Goal: Task Accomplishment & Management: Manage account settings

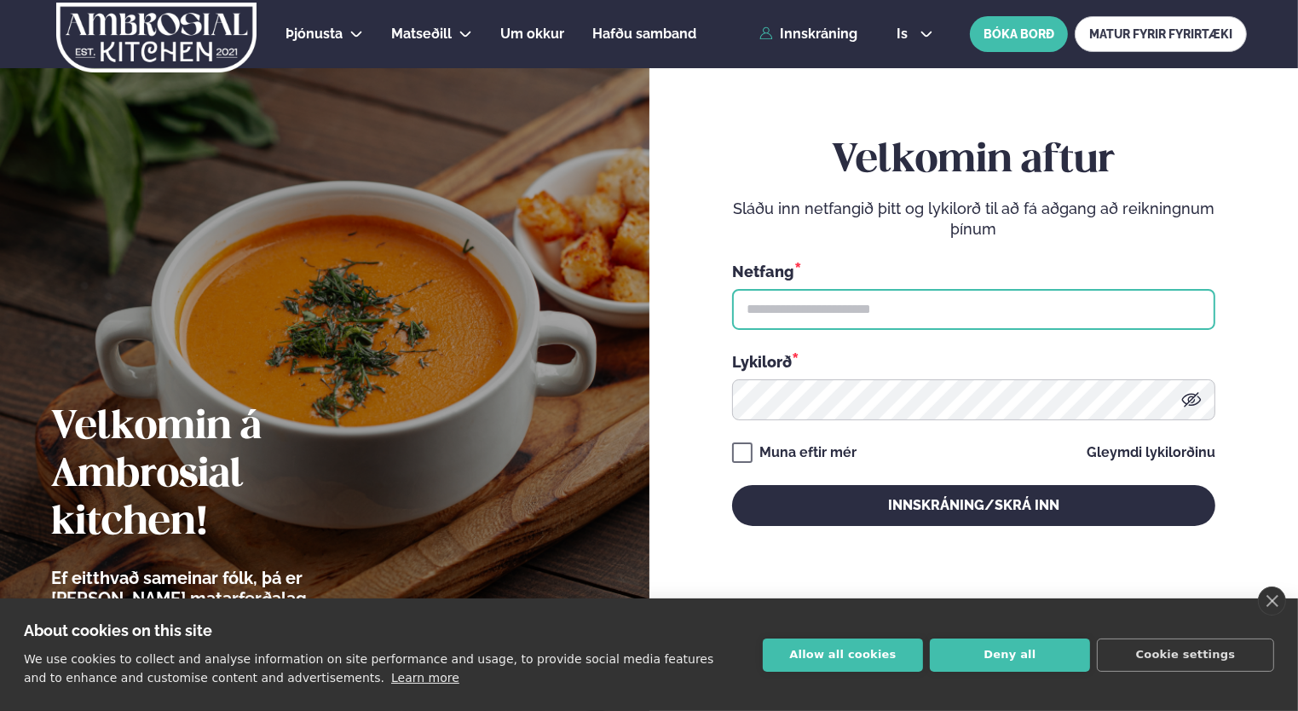
click at [866, 298] on input "text" at bounding box center [973, 309] width 483 height 41
type input "**********"
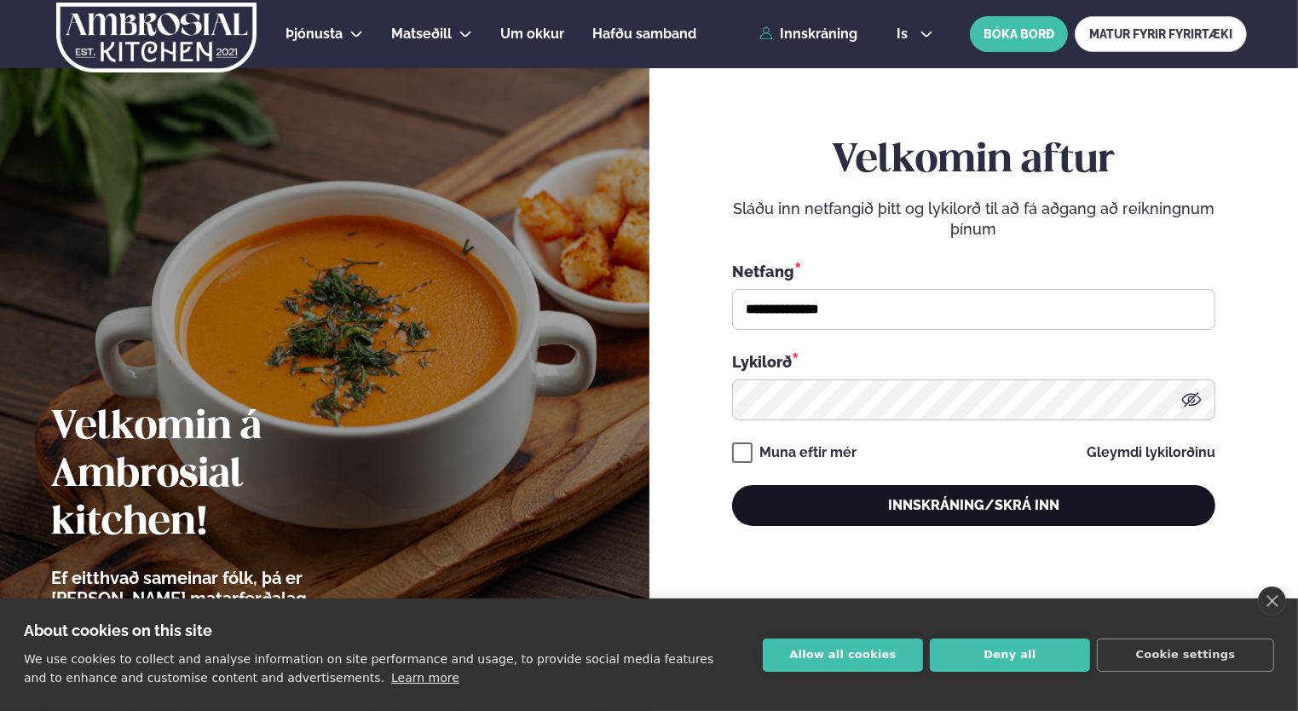
click at [918, 516] on button "Innskráning/Skrá inn" at bounding box center [973, 505] width 483 height 41
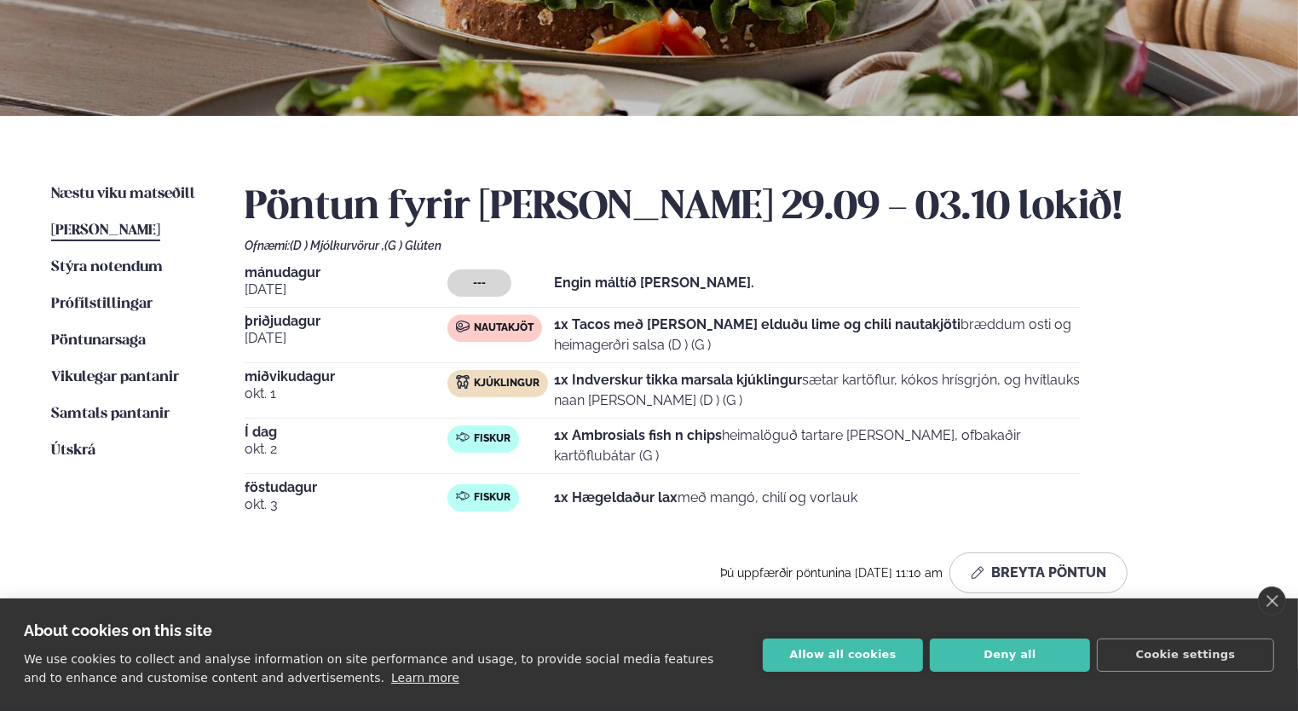
scroll to position [264, 0]
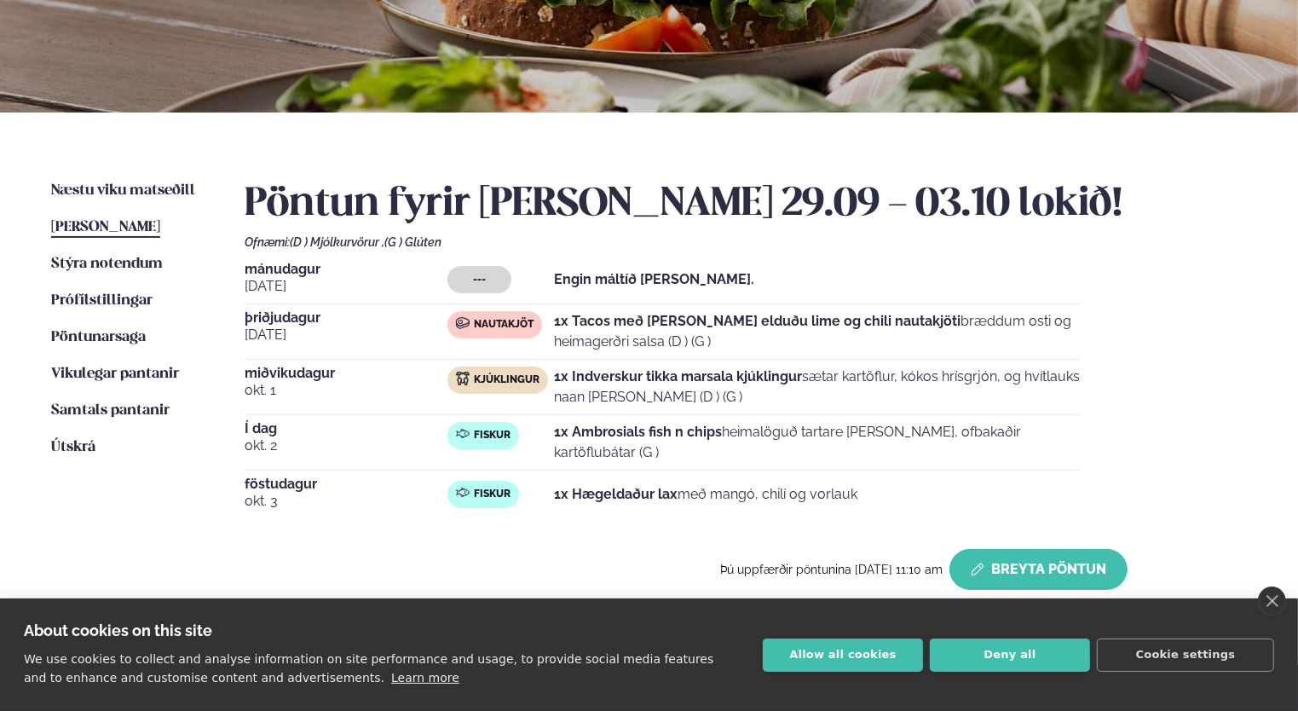
click at [1001, 574] on button "Breyta Pöntun" at bounding box center [1038, 569] width 178 height 41
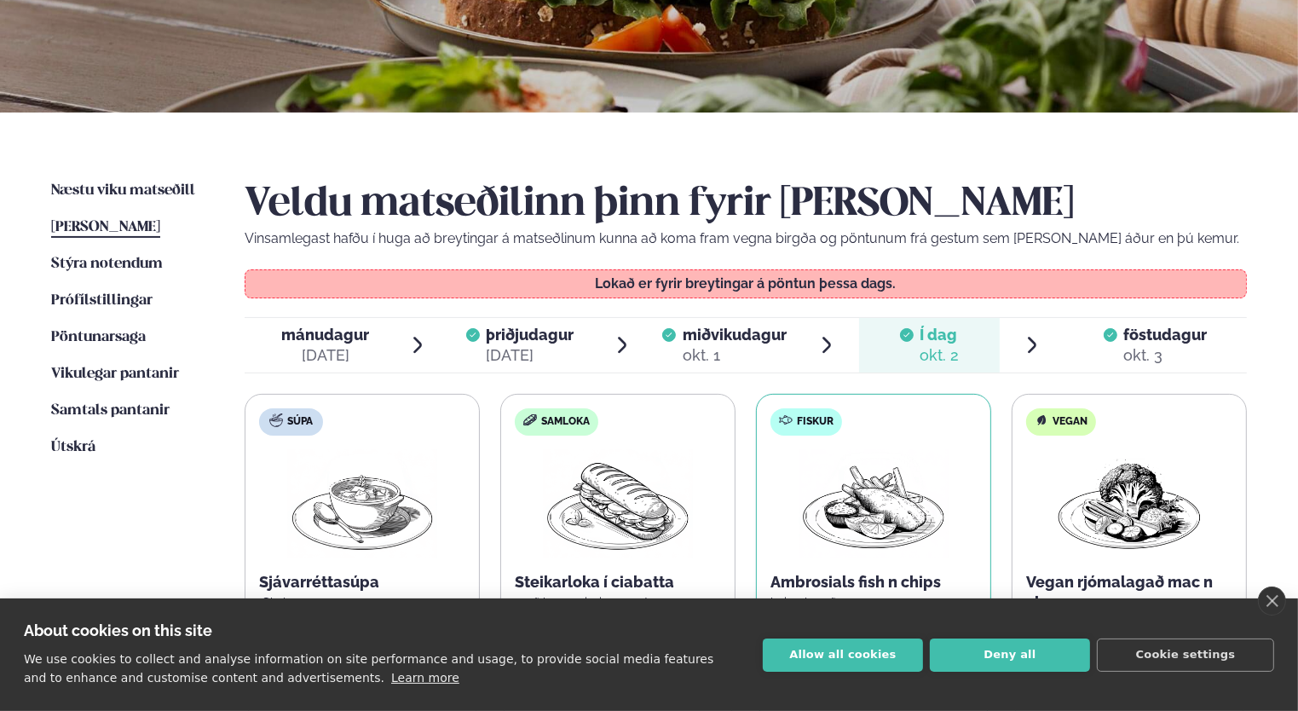
scroll to position [305, 0]
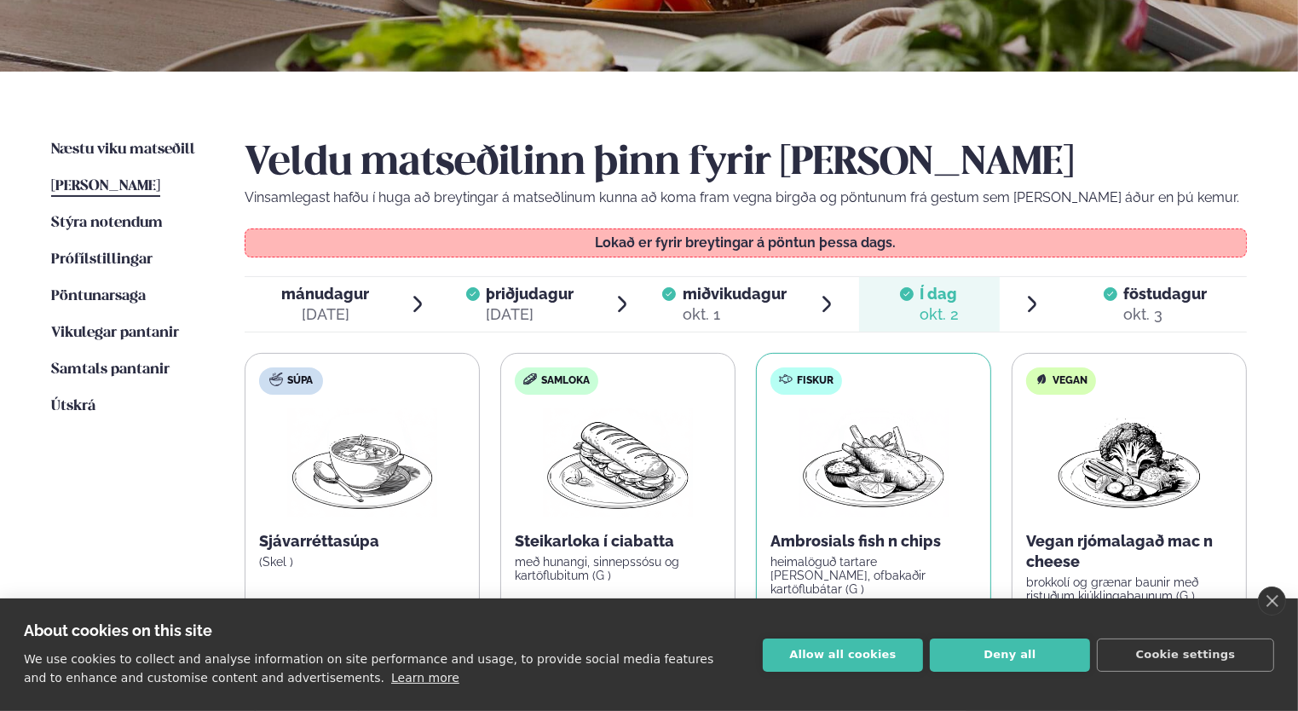
click at [1171, 306] on div "okt. 3" at bounding box center [1166, 314] width 84 height 20
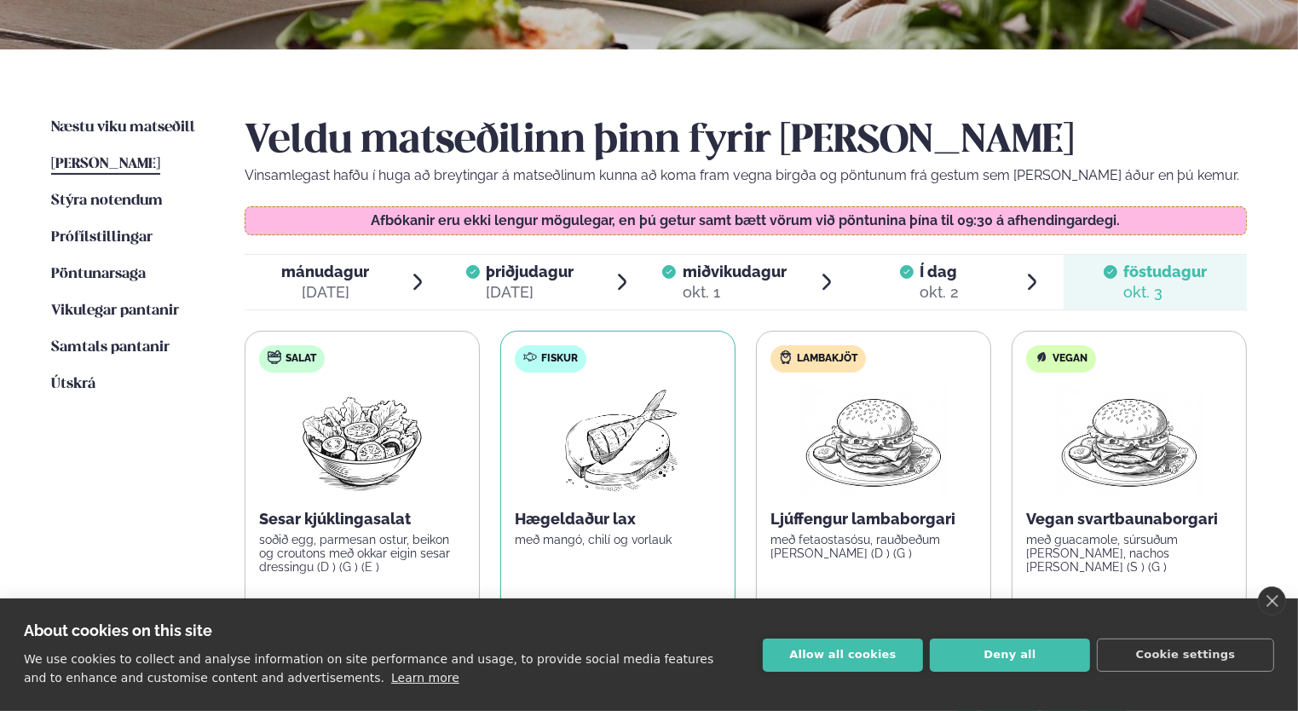
scroll to position [327, 0]
click at [136, 118] on link "Næstu [PERSON_NAME] matseðill Næsta vika" at bounding box center [123, 128] width 144 height 20
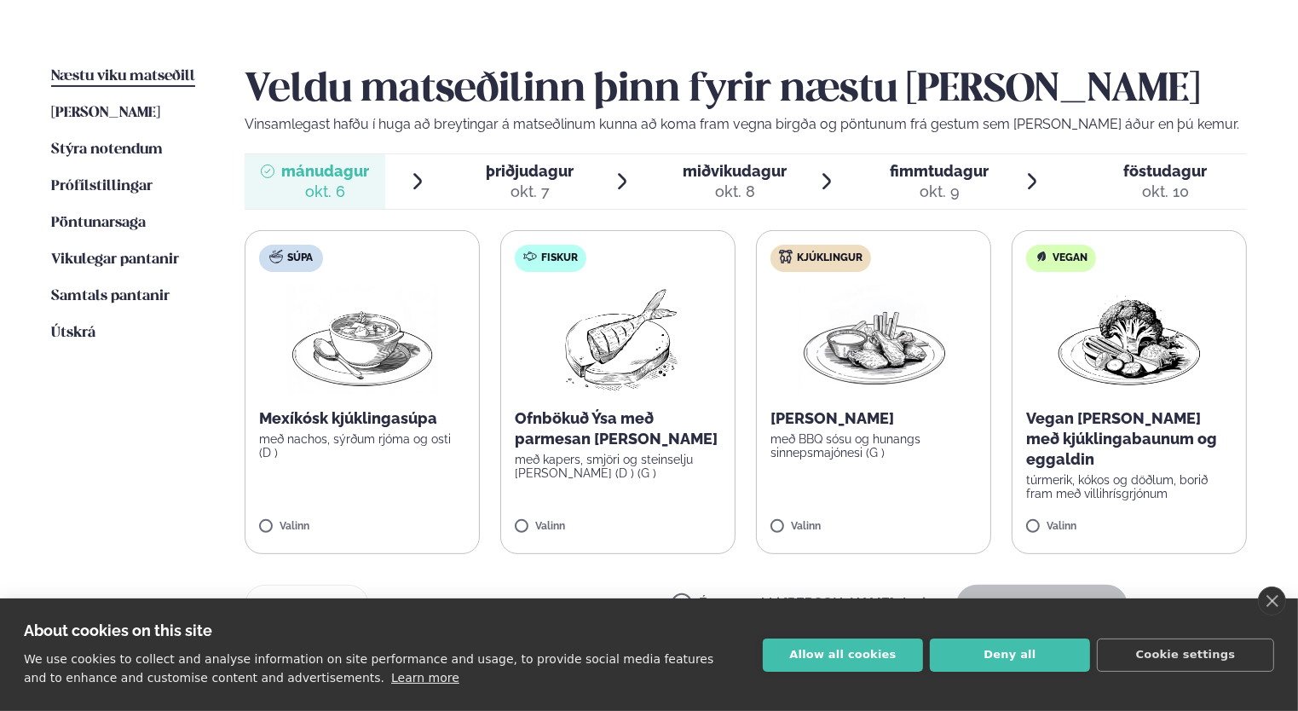
scroll to position [380, 0]
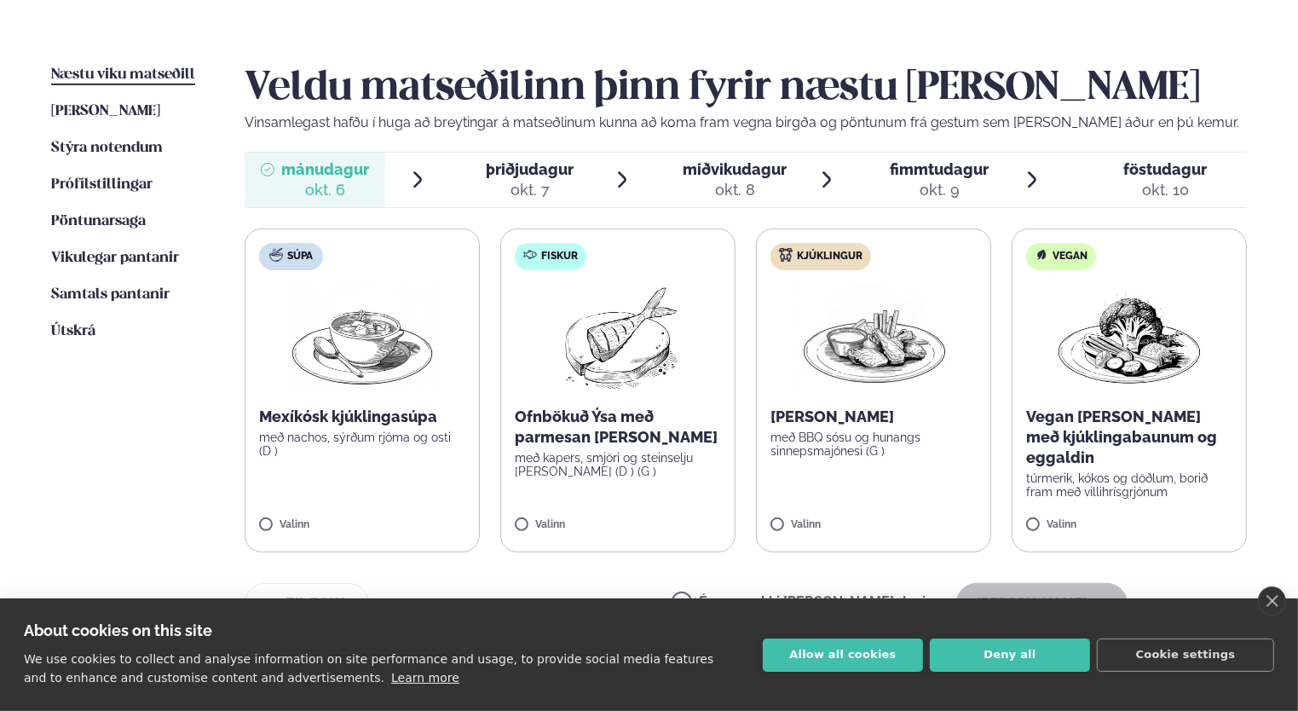
click at [600, 341] on img at bounding box center [618, 338] width 151 height 109
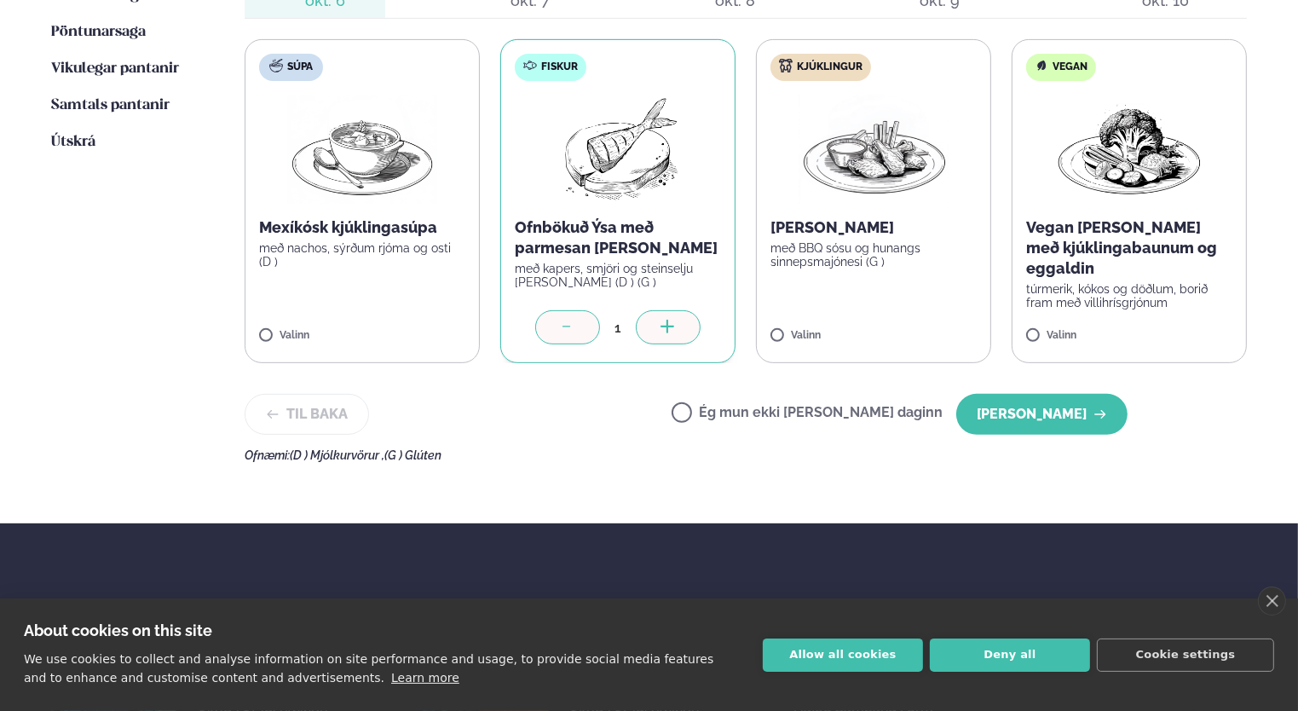
scroll to position [575, 0]
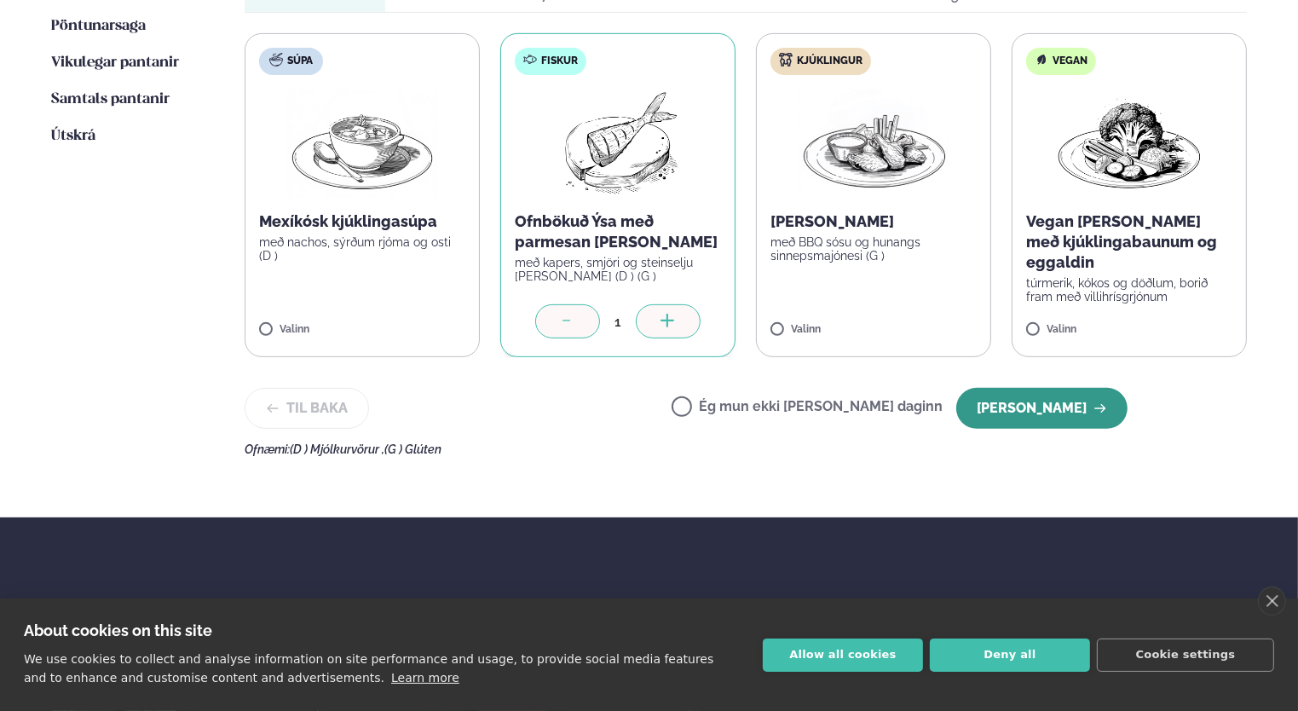
click at [1030, 404] on button "[PERSON_NAME]" at bounding box center [1041, 408] width 171 height 41
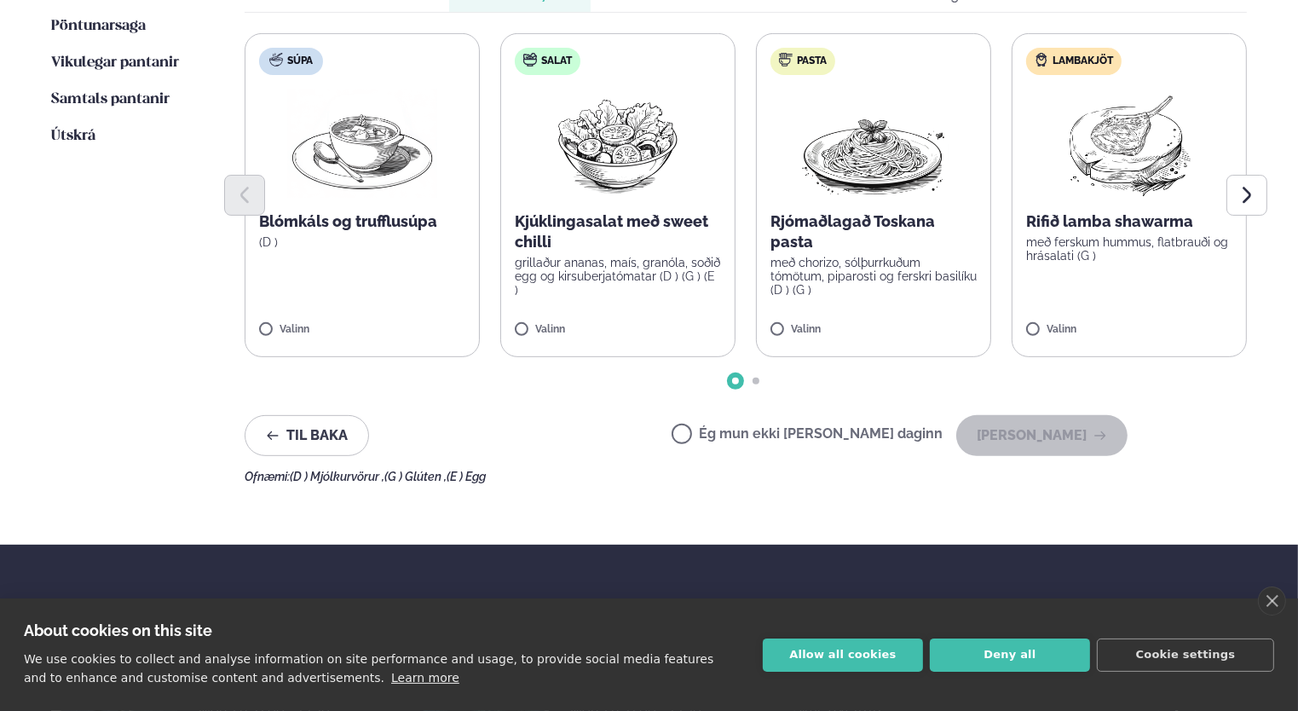
click at [1064, 256] on p "með ferskum hummus, flatbrauði og hrásalati (G )" at bounding box center [1129, 248] width 206 height 27
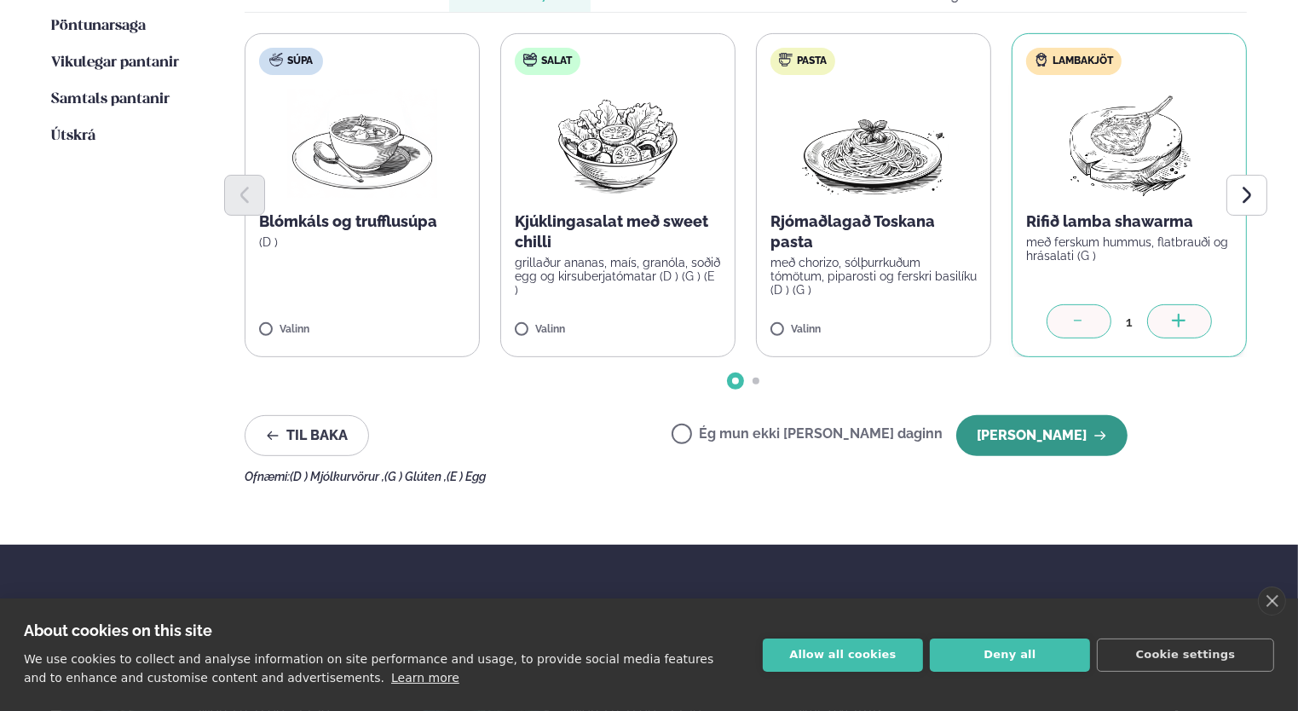
click at [1047, 431] on button "[PERSON_NAME]" at bounding box center [1041, 435] width 171 height 41
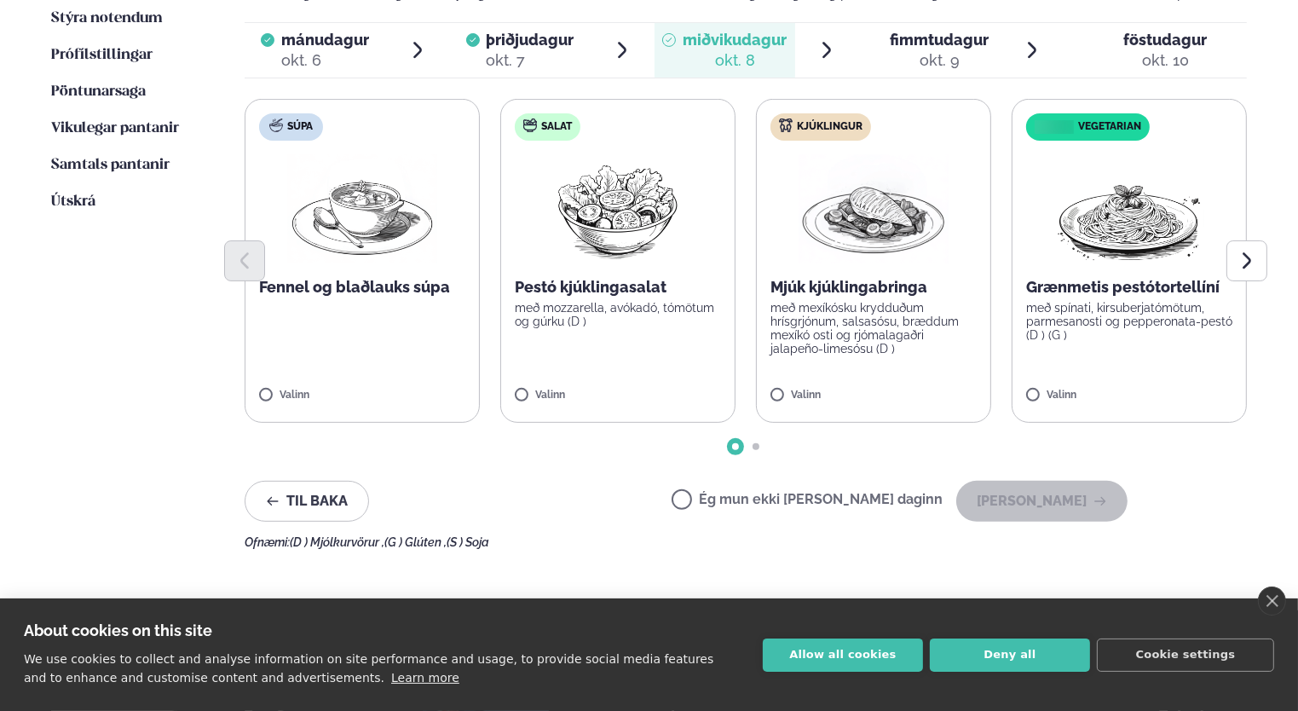
scroll to position [507, 0]
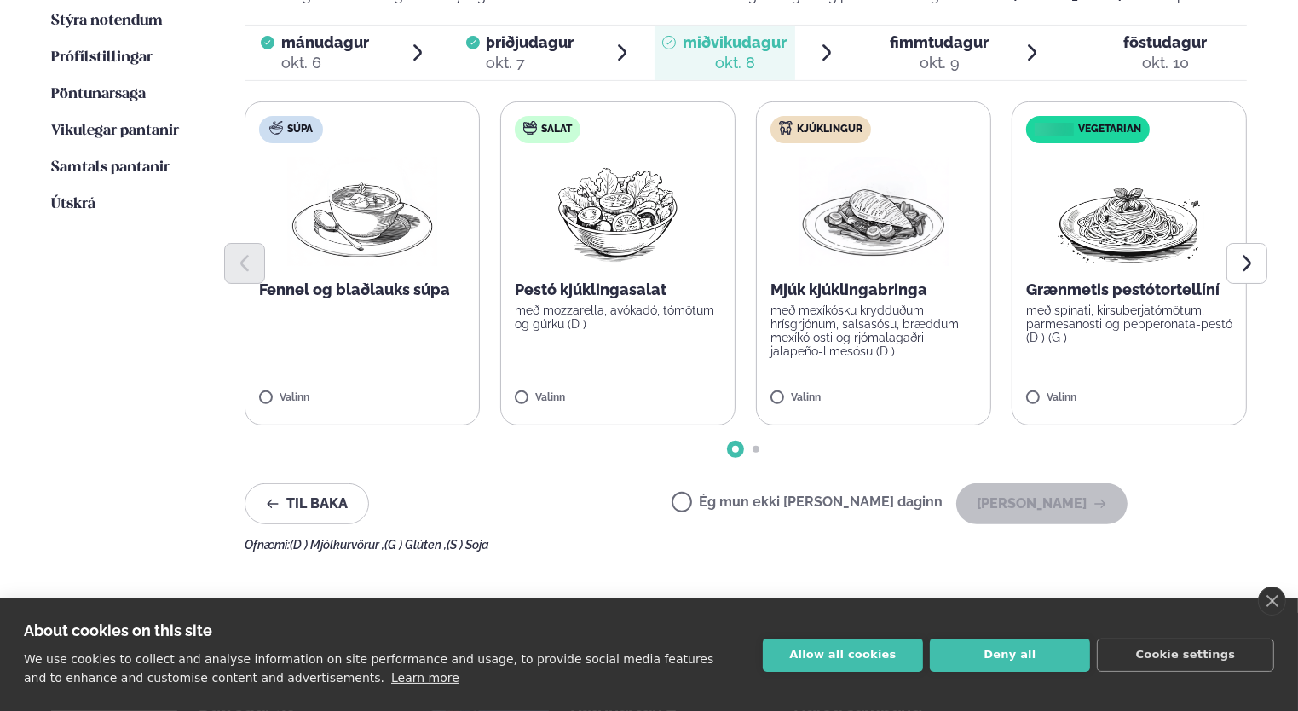
click at [832, 325] on p "með mexíkósku krydduðum hrísgrjónum, salsasósu, bræddum mexíkó osti og rjómalag…" at bounding box center [873, 330] width 206 height 55
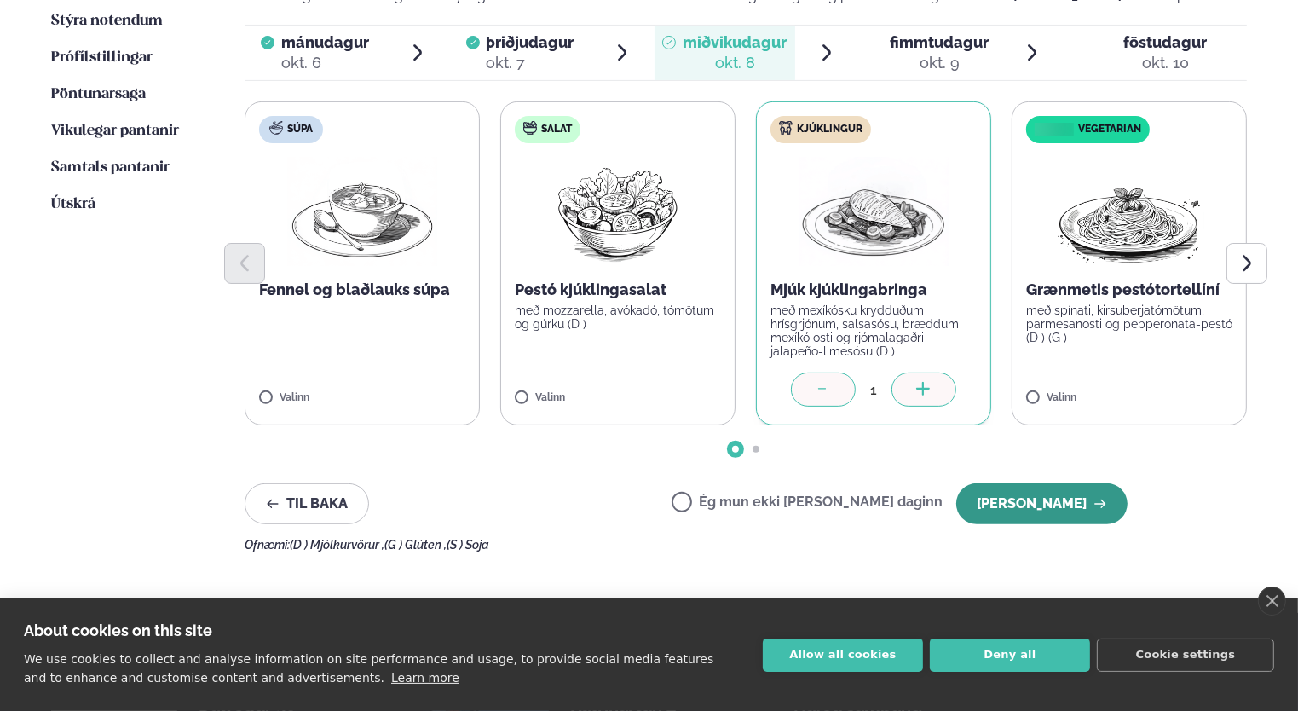
click at [1059, 501] on button "[PERSON_NAME]" at bounding box center [1041, 503] width 171 height 41
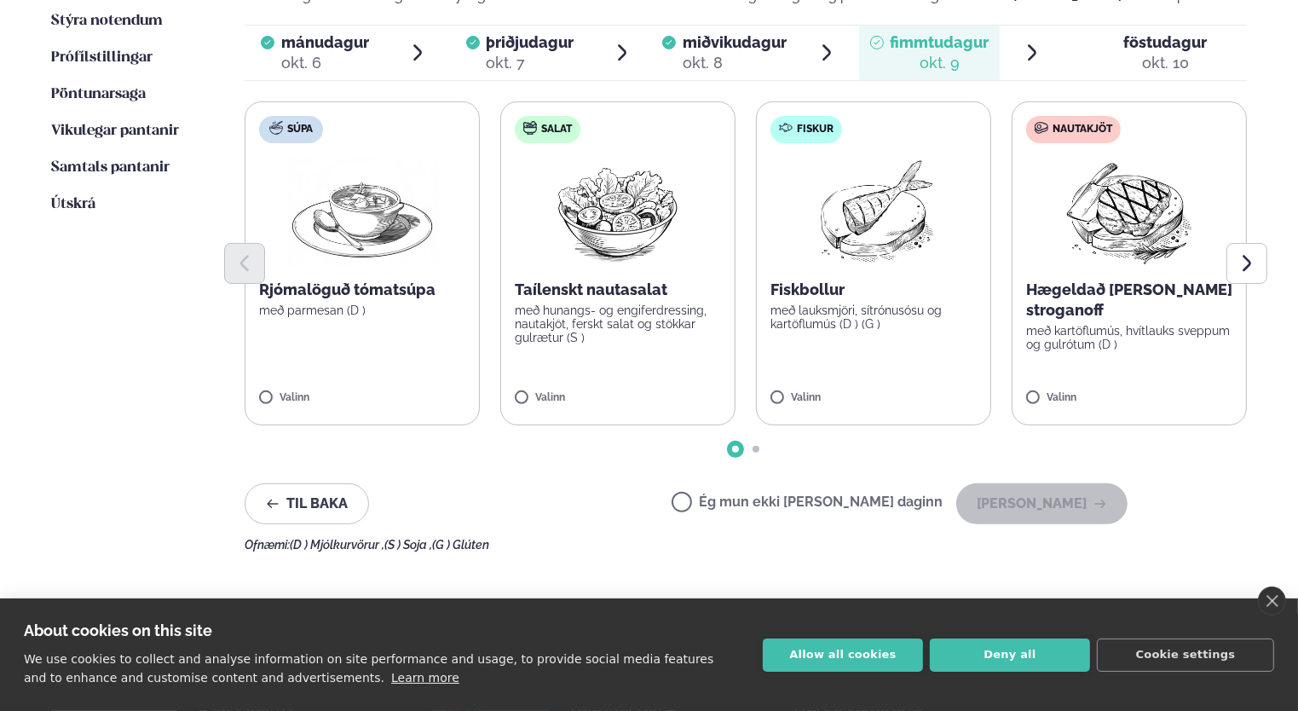
click at [1050, 349] on label "Nautakjöt Hægeldað [PERSON_NAME] stroganoff með kartöflumús, hvítlauks sveppum …" at bounding box center [1129, 263] width 235 height 324
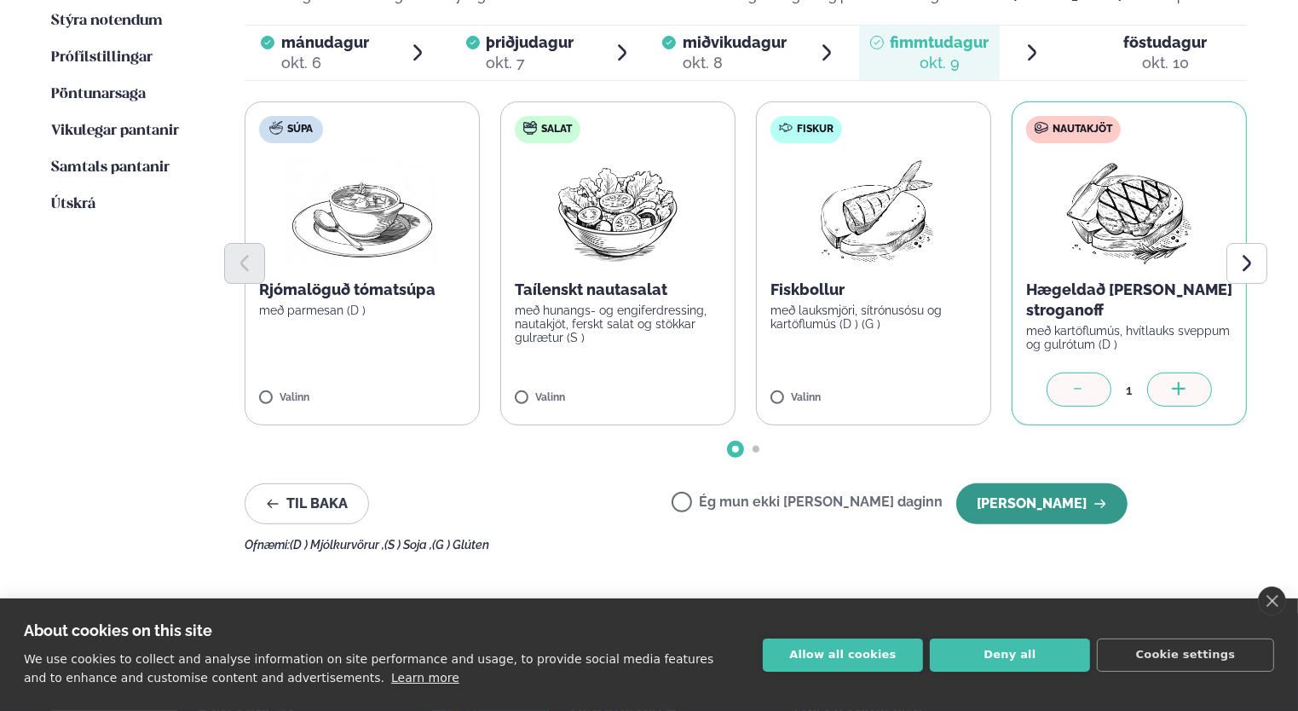
click at [1062, 500] on button "[PERSON_NAME]" at bounding box center [1041, 503] width 171 height 41
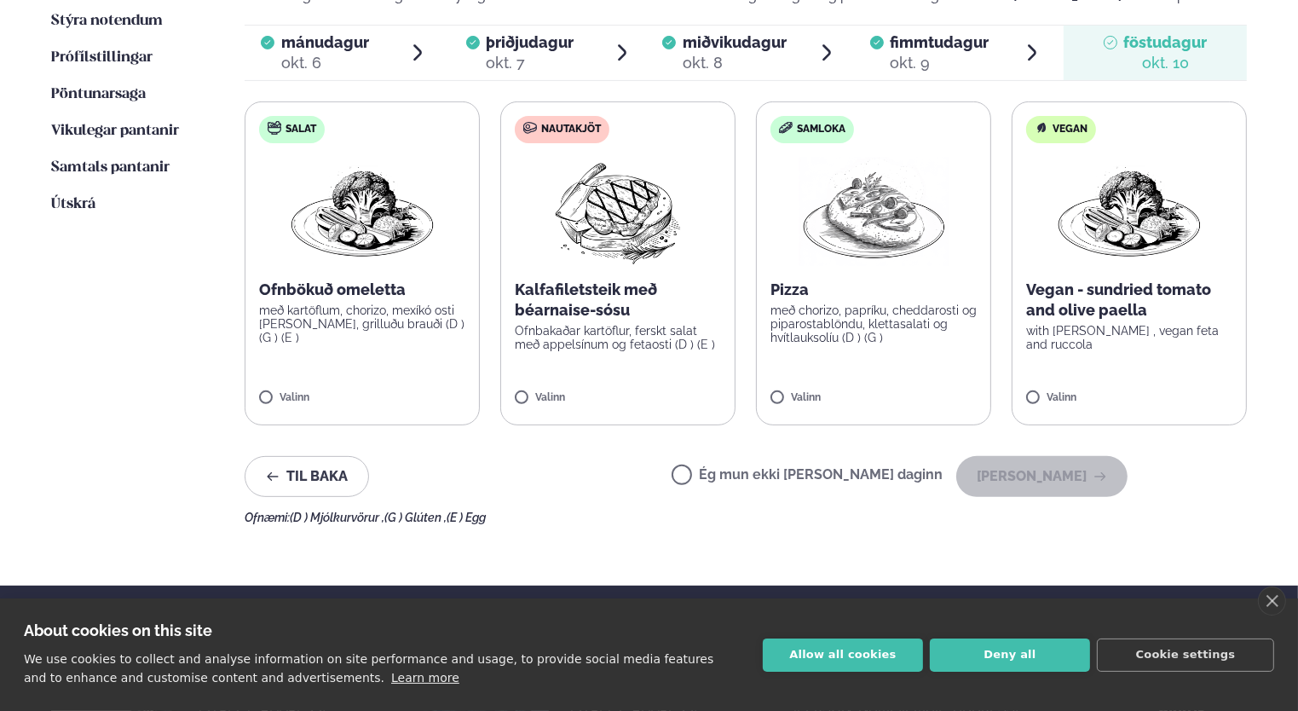
click at [617, 380] on label "Nautakjöt Kalfafiletsteik með béarnaise-sósu Ofnbakaðar kartöflur, ferskt salat…" at bounding box center [617, 263] width 235 height 324
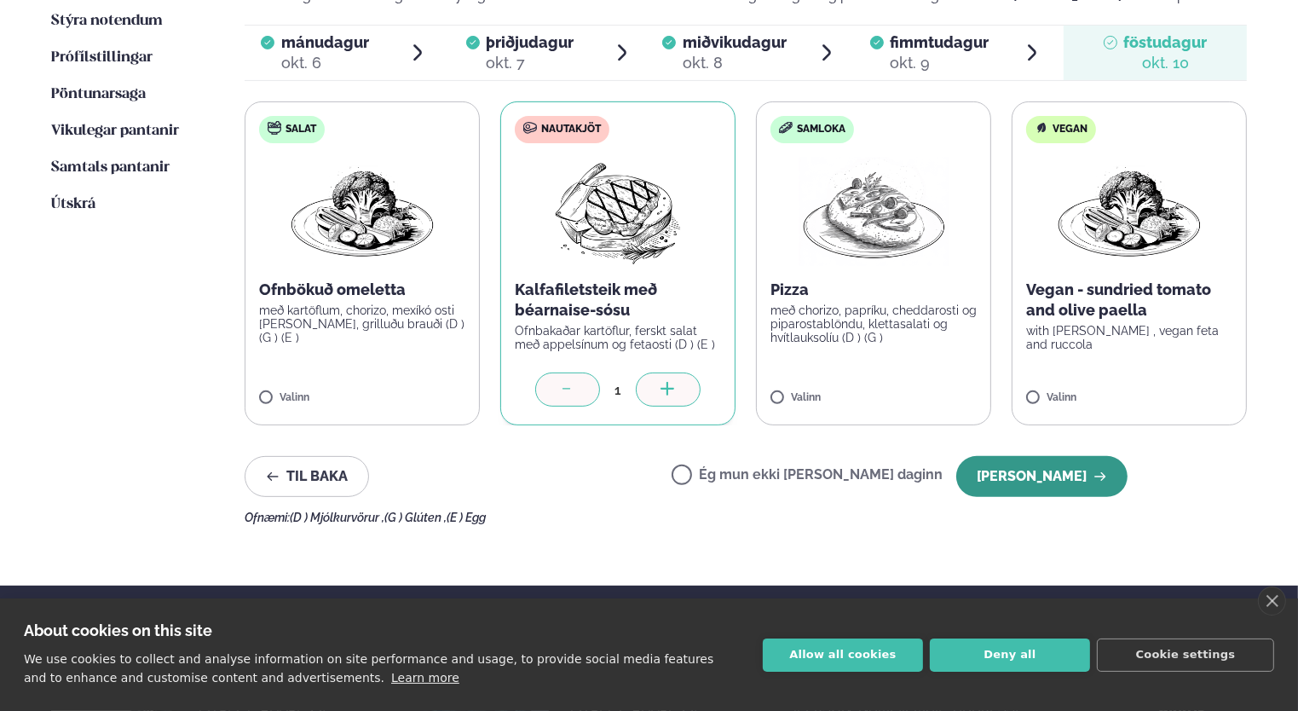
click at [1077, 482] on button "[PERSON_NAME]" at bounding box center [1041, 476] width 171 height 41
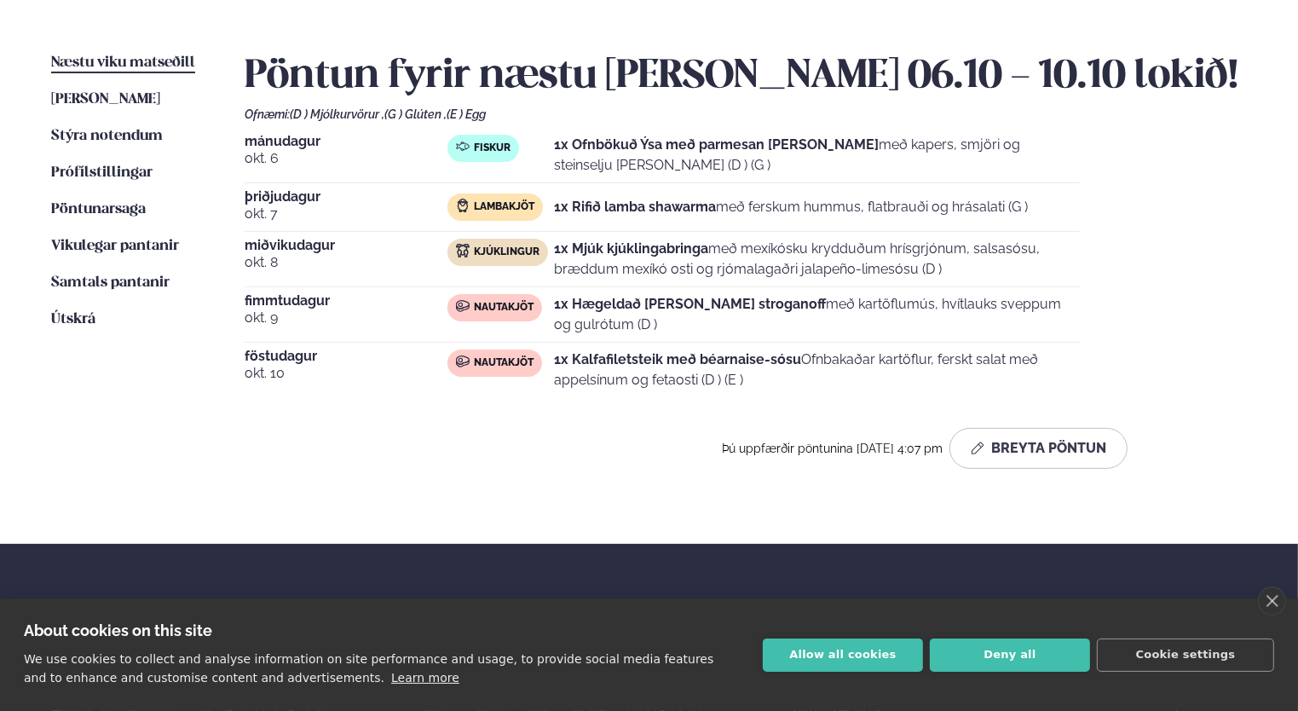
scroll to position [390, 0]
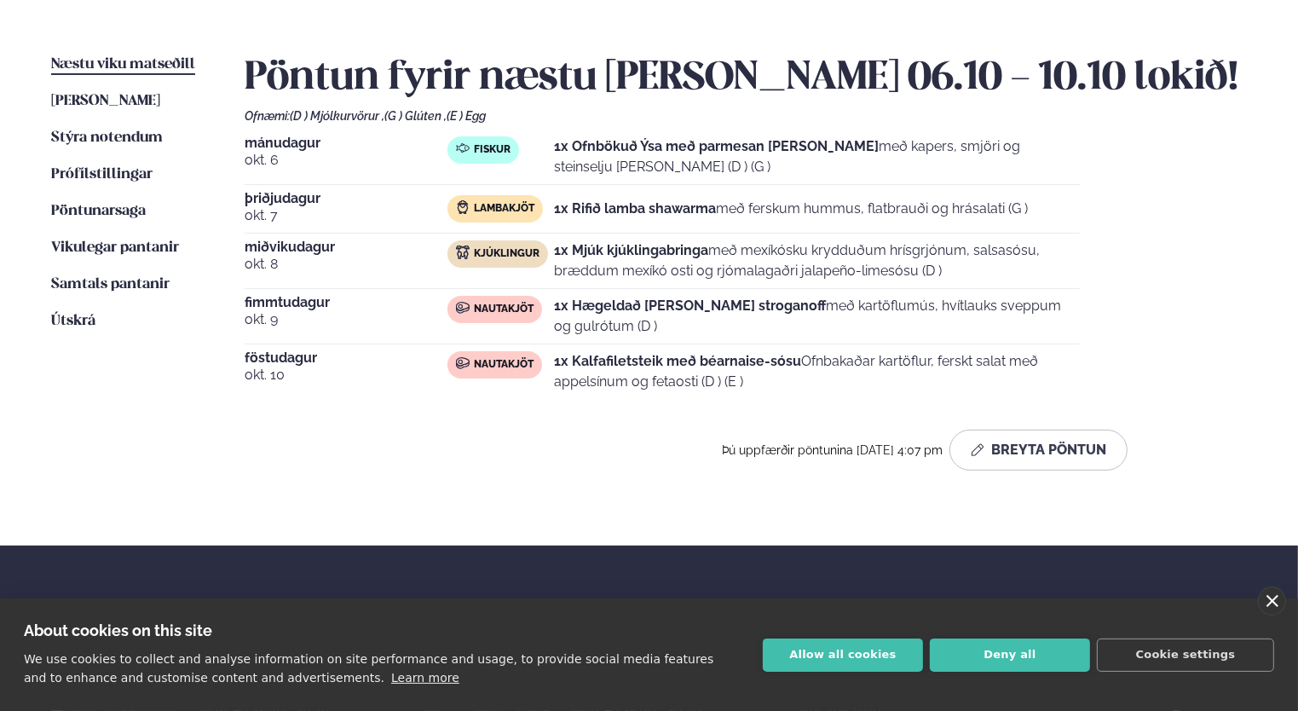
click at [1272, 603] on link "close" at bounding box center [1272, 600] width 28 height 29
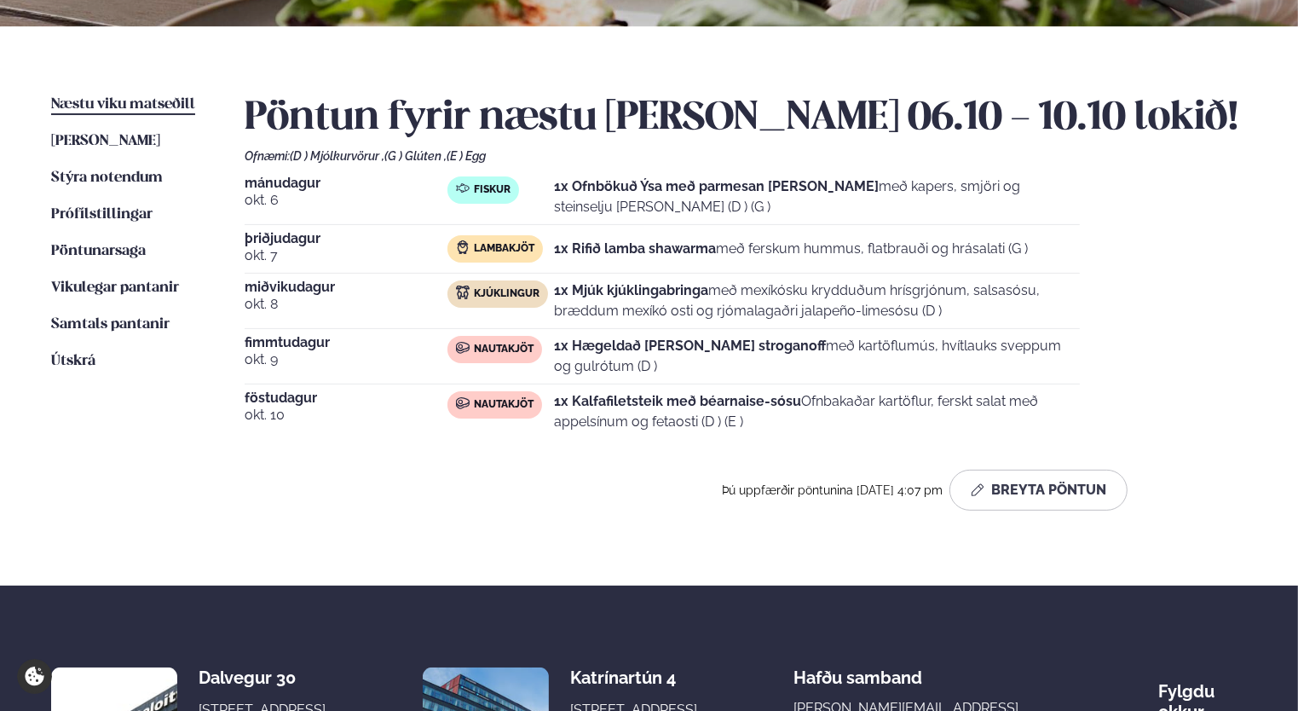
scroll to position [353, 0]
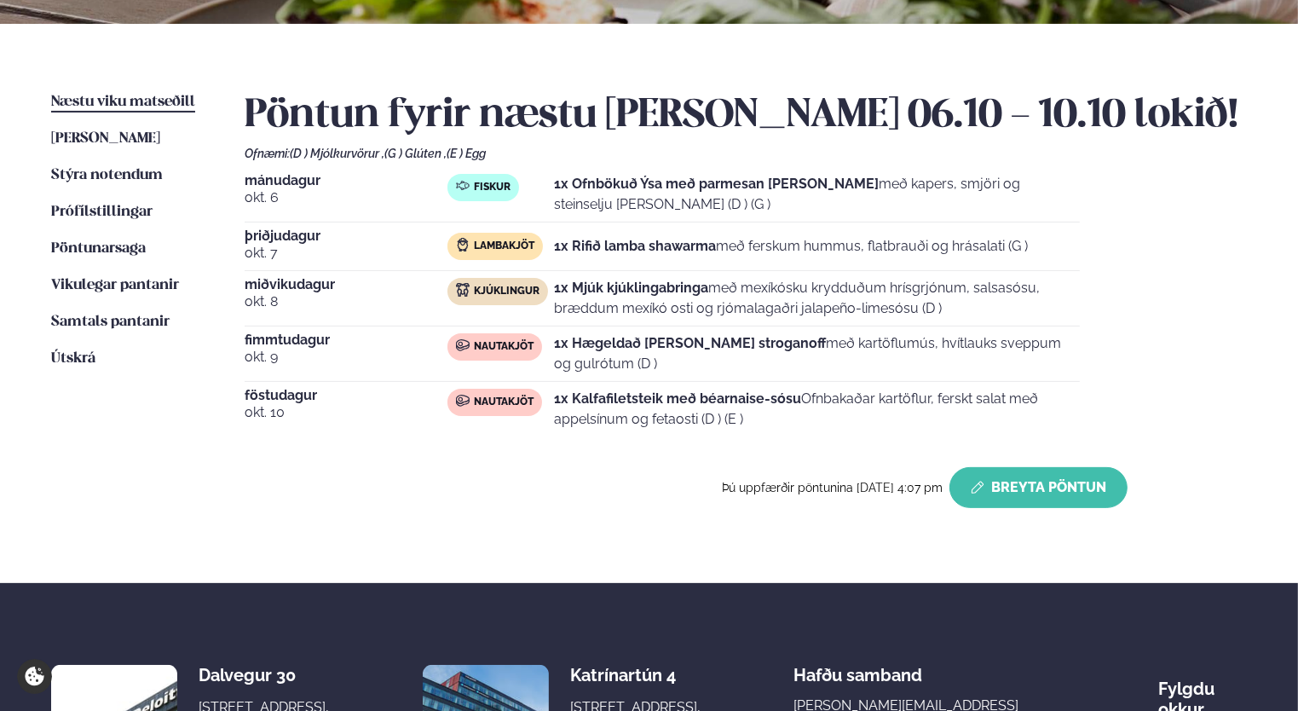
click at [1049, 506] on button "Breyta Pöntun" at bounding box center [1038, 487] width 178 height 41
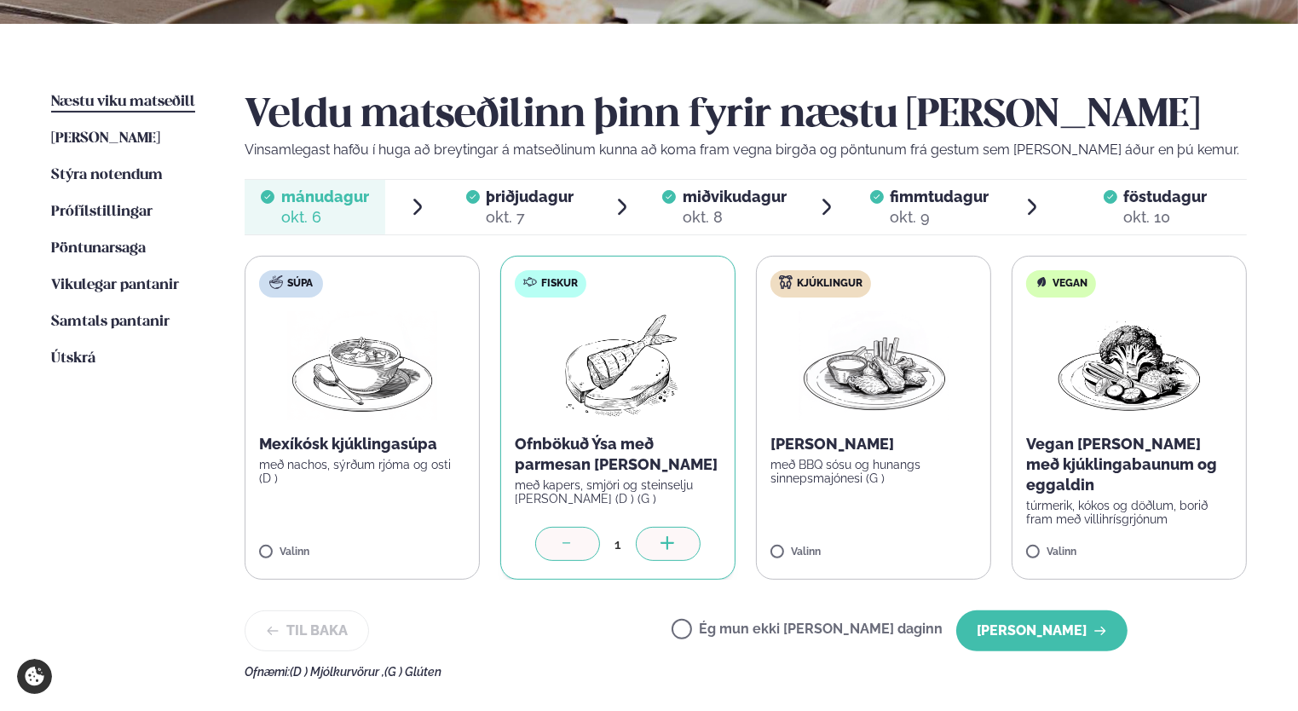
click at [481, 186] on span "þriðjudagur þri. [DATE]" at bounding box center [519, 207] width 141 height 55
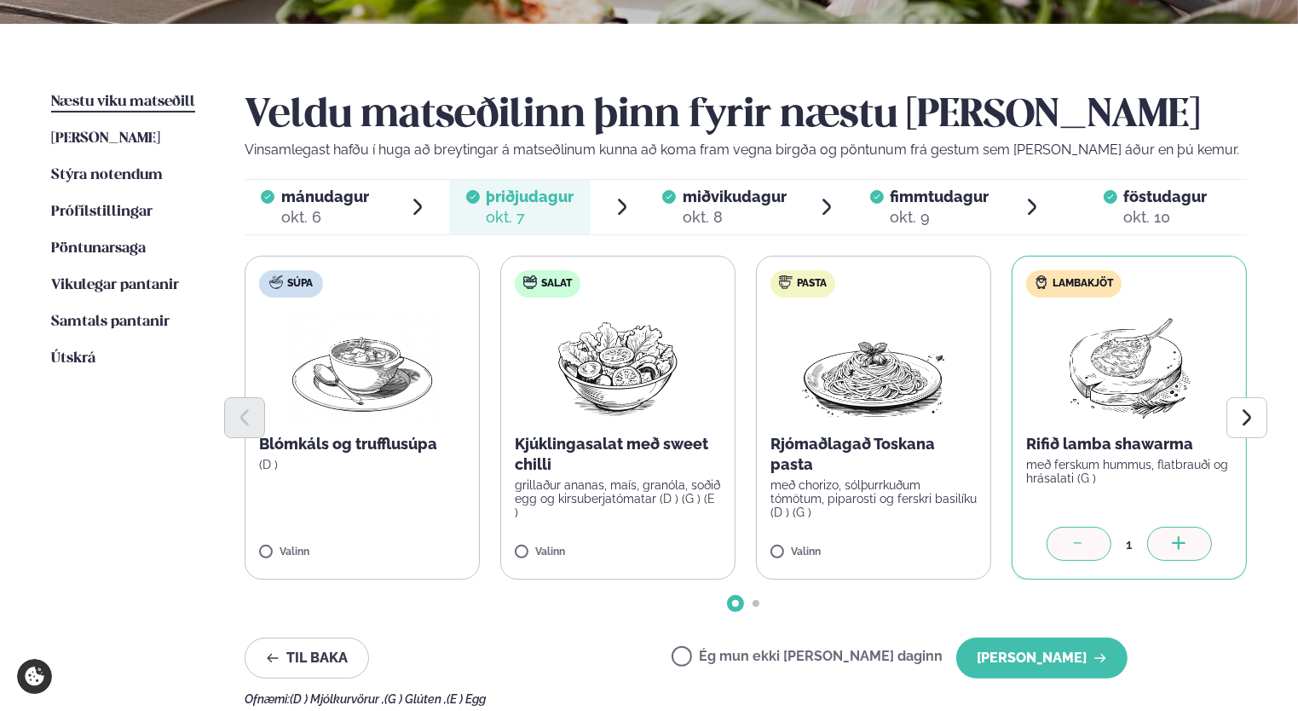
click at [681, 197] on span "miðvikudagur mið. [DATE]" at bounding box center [725, 207] width 141 height 55
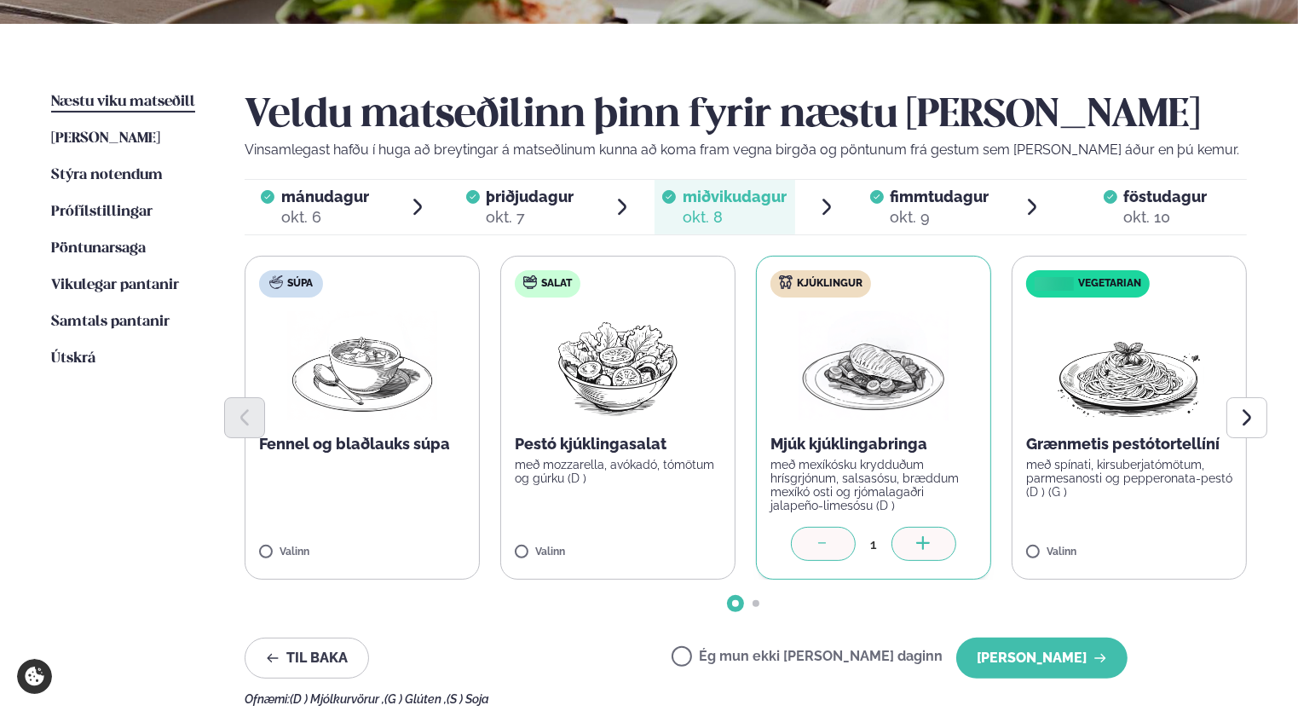
click at [909, 216] on div "okt. 9" at bounding box center [940, 217] width 99 height 20
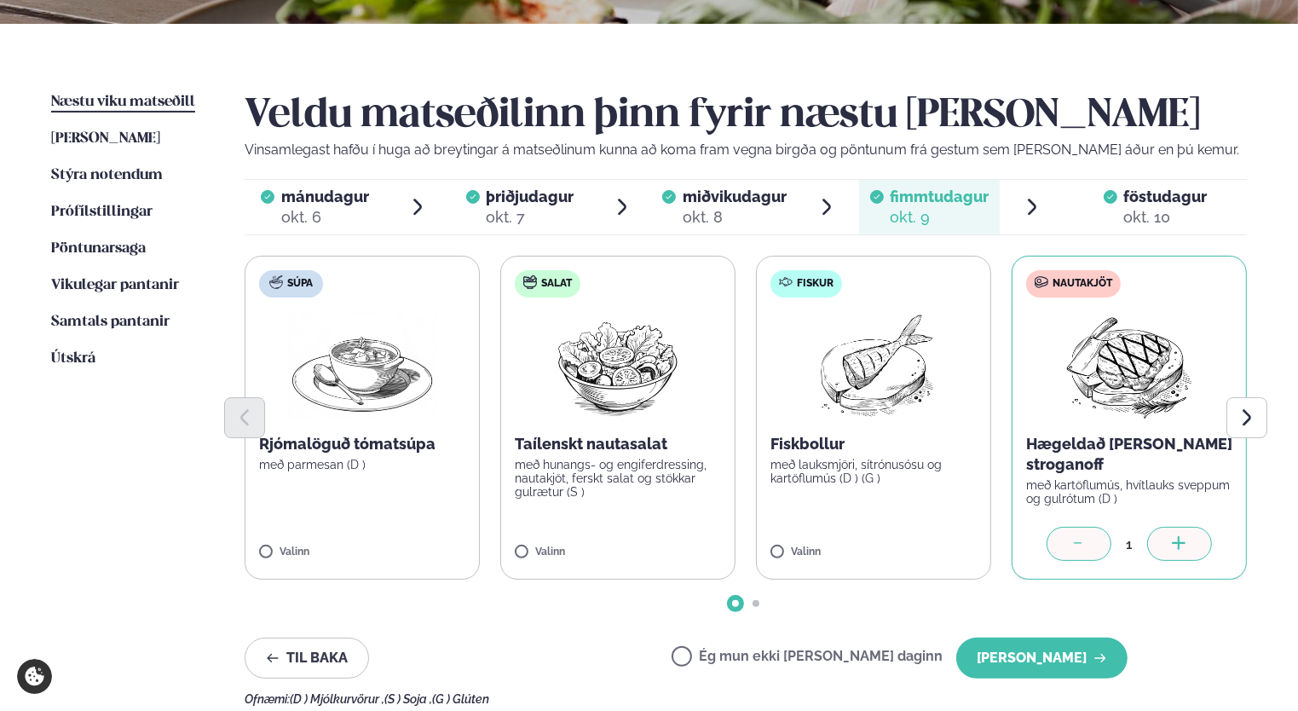
click at [1137, 182] on span "föstudagur fös. [DATE]" at bounding box center [1155, 207] width 183 height 55
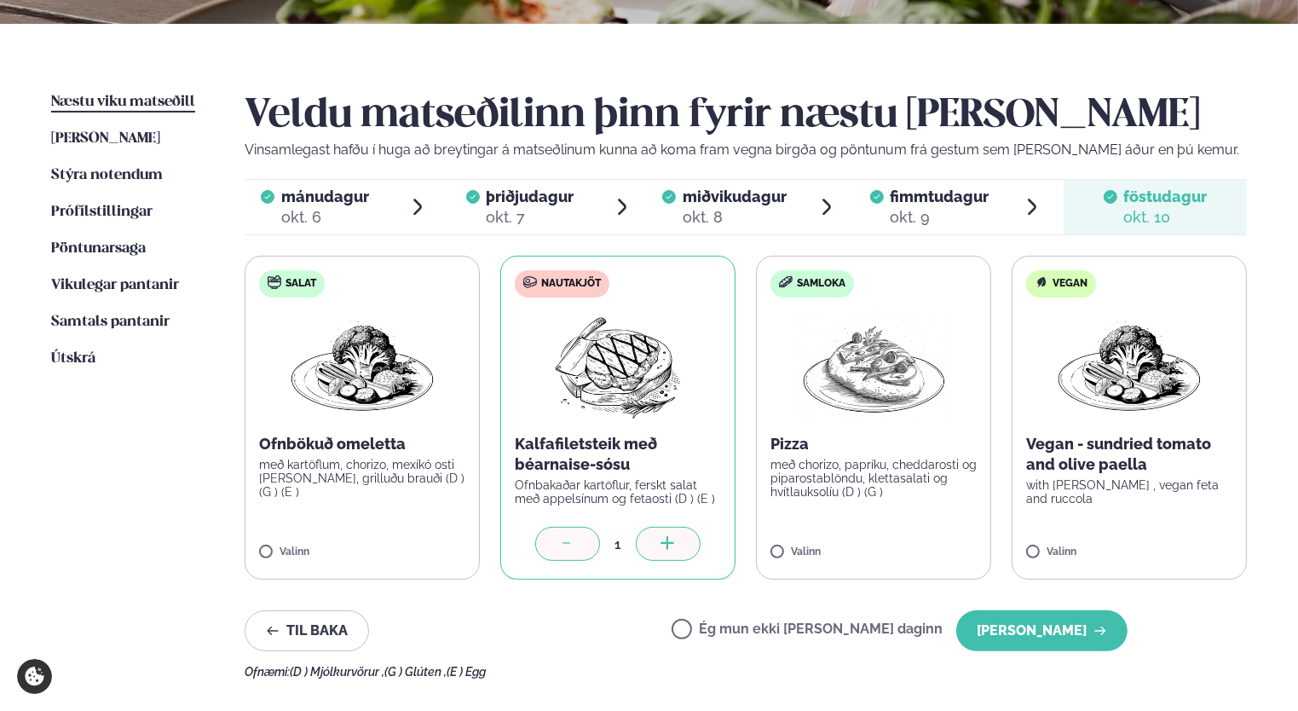
click at [975, 169] on div "Veldu matseðilinn þinn fyrir næstu [PERSON_NAME] Vinsamlegast hafðu í huga að b…" at bounding box center [746, 385] width 1002 height 586
click at [945, 198] on span "fimmtudagur" at bounding box center [940, 196] width 99 height 18
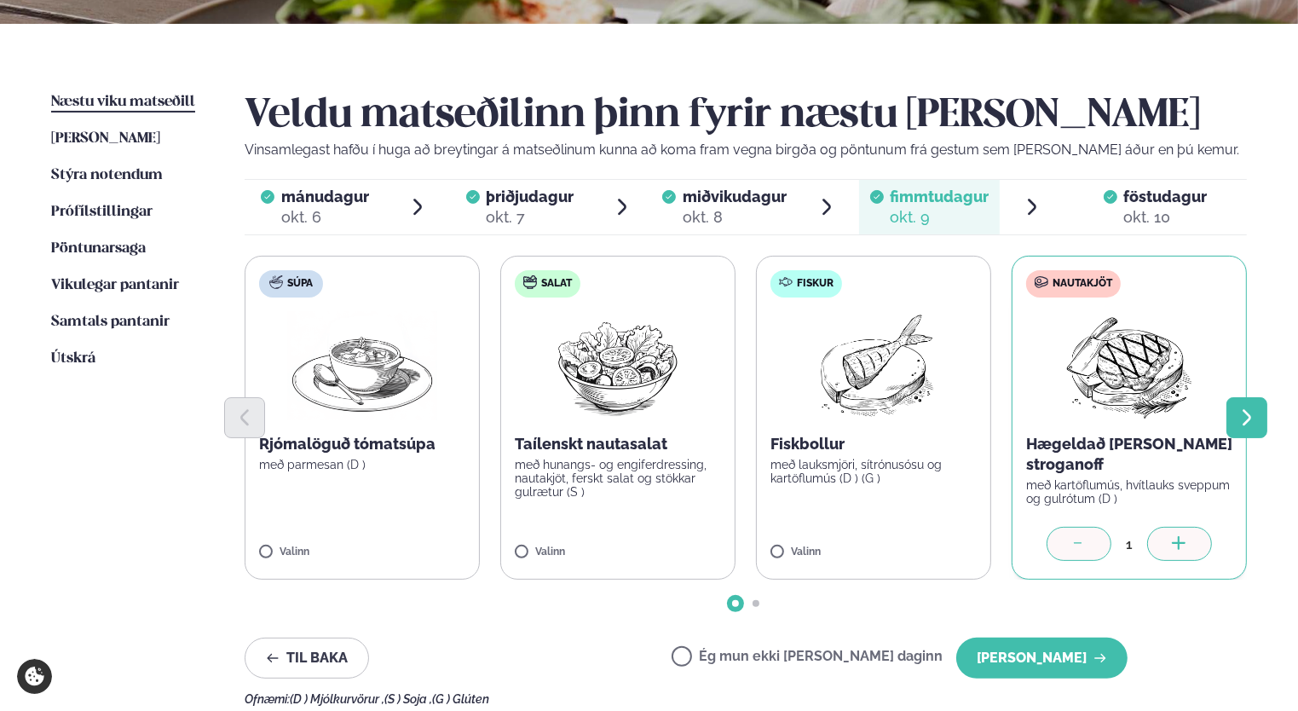
click at [1260, 434] on button "Next slide" at bounding box center [1246, 417] width 41 height 41
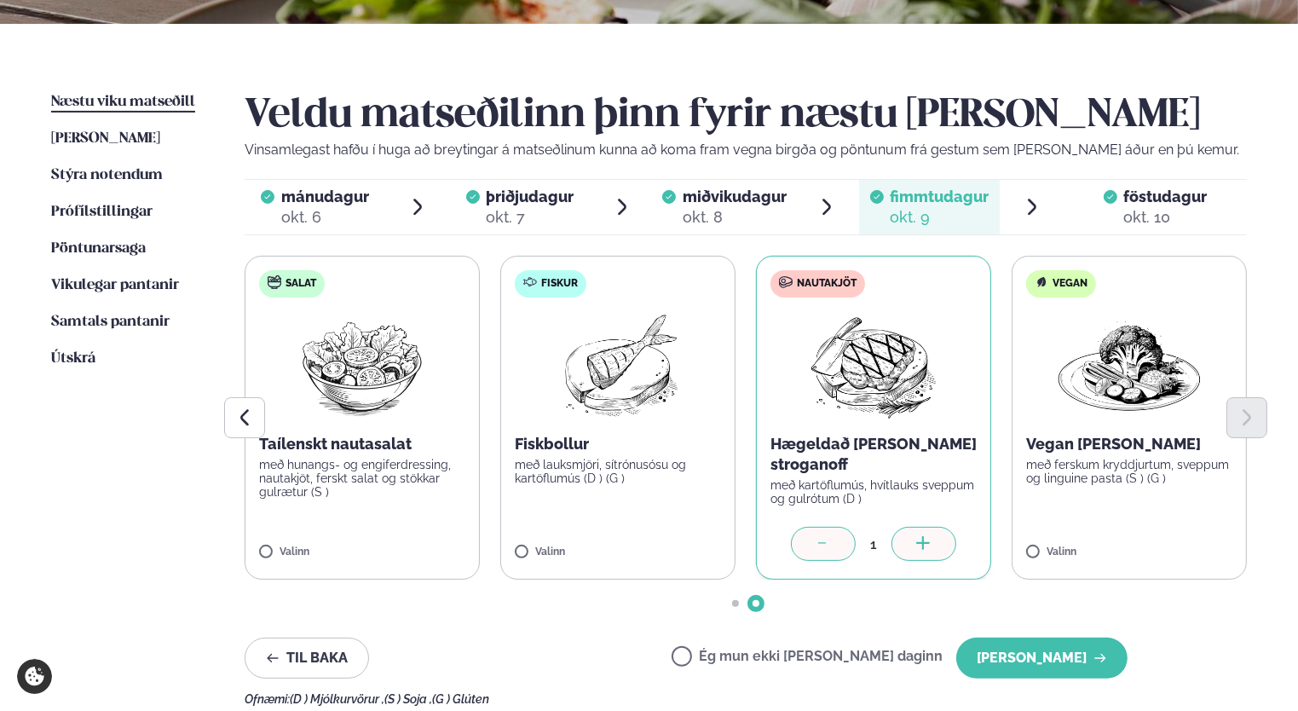
click at [1140, 207] on div "okt. 10" at bounding box center [1166, 217] width 84 height 20
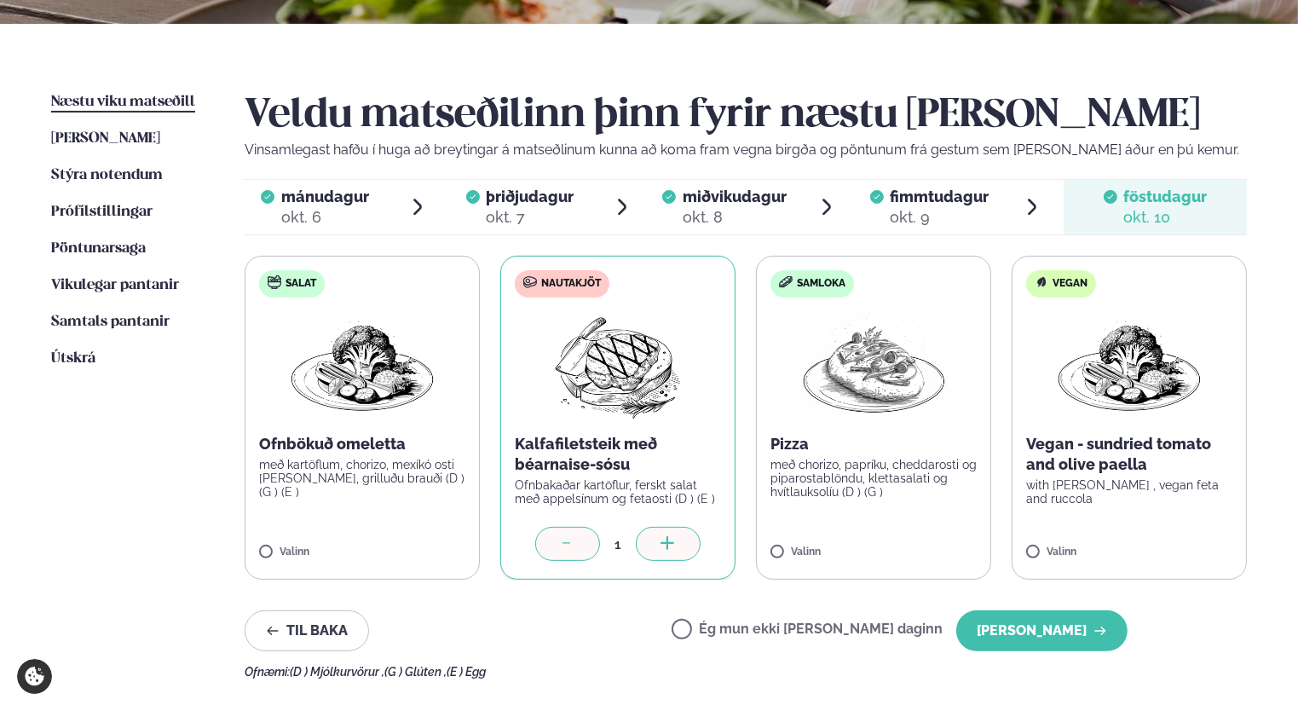
click at [922, 215] on div "okt. 9" at bounding box center [940, 217] width 99 height 20
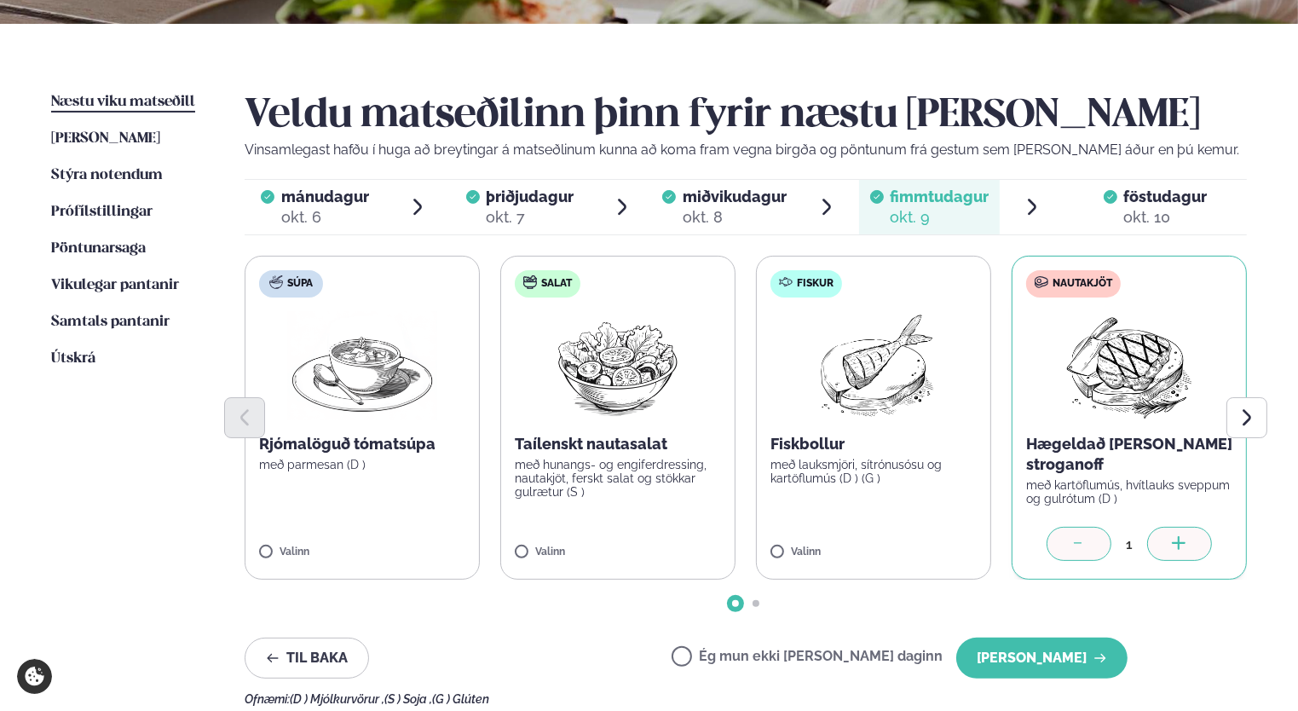
click at [104, 104] on span "Næstu viku matseðill" at bounding box center [123, 102] width 144 height 14
click at [89, 136] on span "[PERSON_NAME]" at bounding box center [105, 138] width 109 height 14
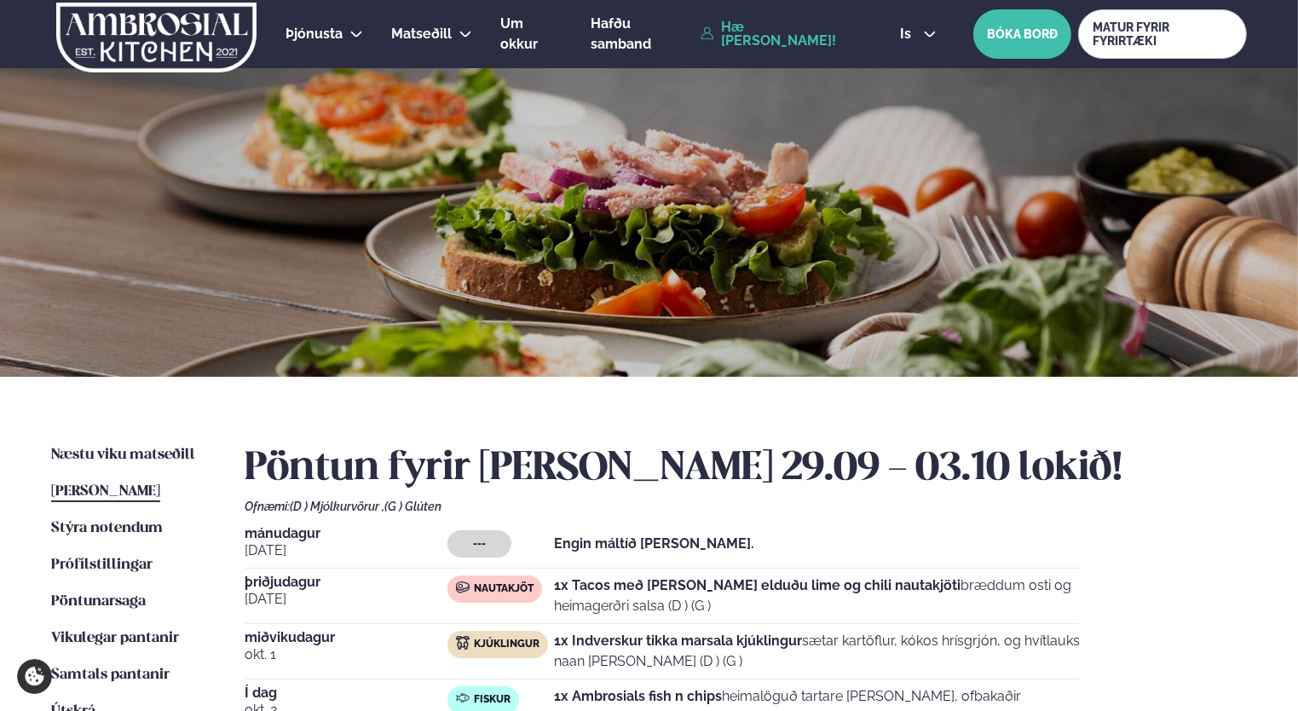
click at [440, 331] on div at bounding box center [649, 222] width 1298 height 309
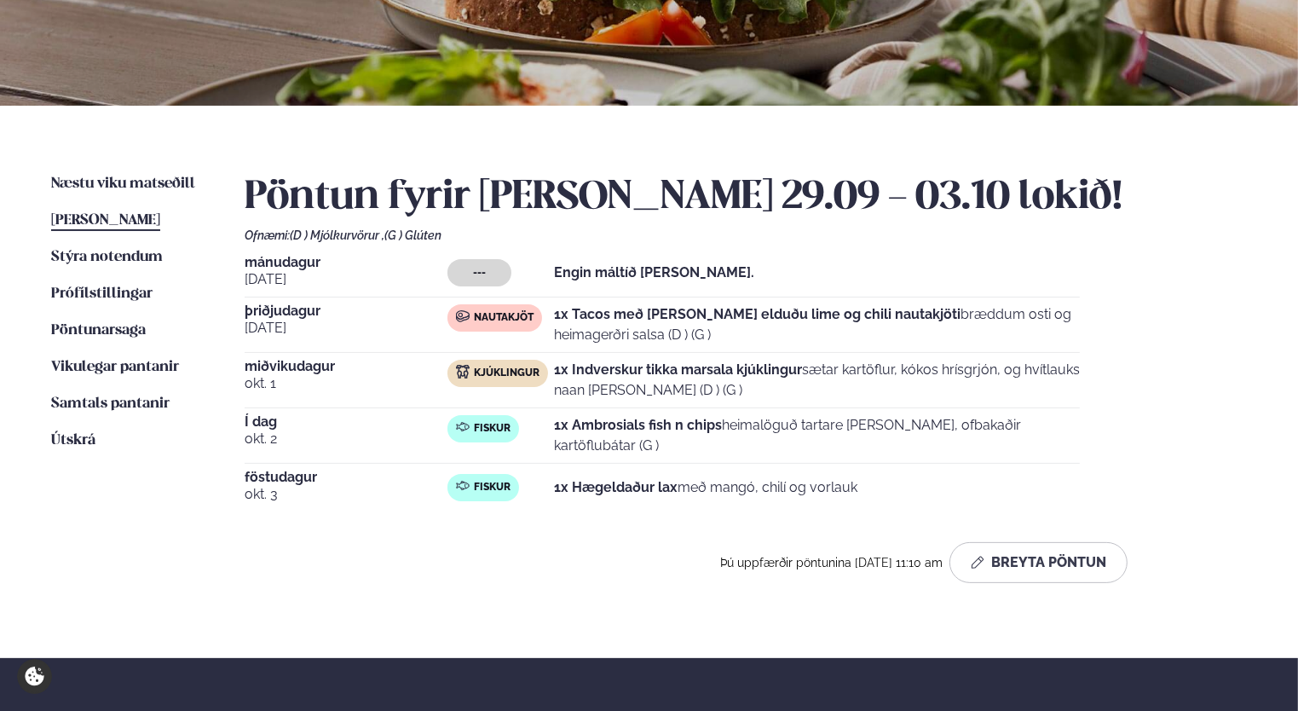
scroll to position [174, 0]
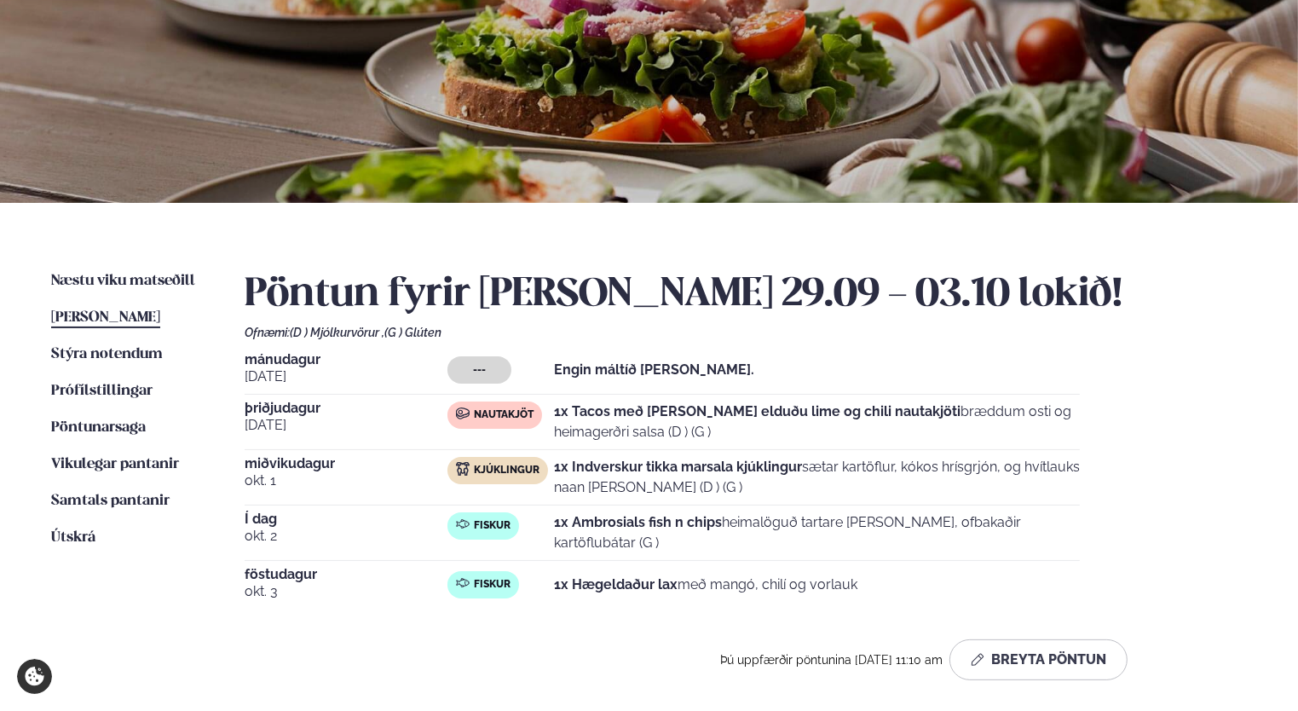
click at [753, 371] on div "--- Engin máltíð [PERSON_NAME]." at bounding box center [763, 369] width 632 height 27
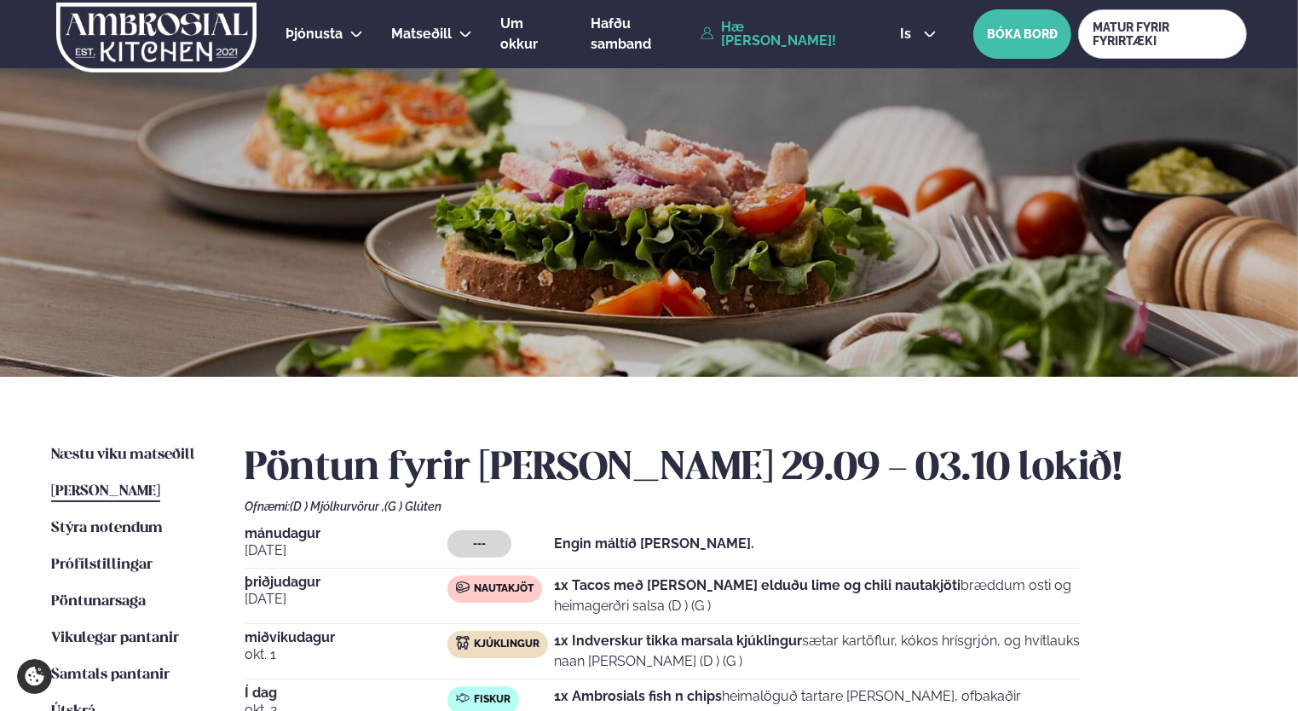
click at [1188, 493] on div "Pöntun fyrir [PERSON_NAME] 29.09 - 03.10 lokið! Ofnæmi: (D ) Mjólkurvörur , (G …" at bounding box center [746, 649] width 1002 height 409
